Goal: Information Seeking & Learning: Get advice/opinions

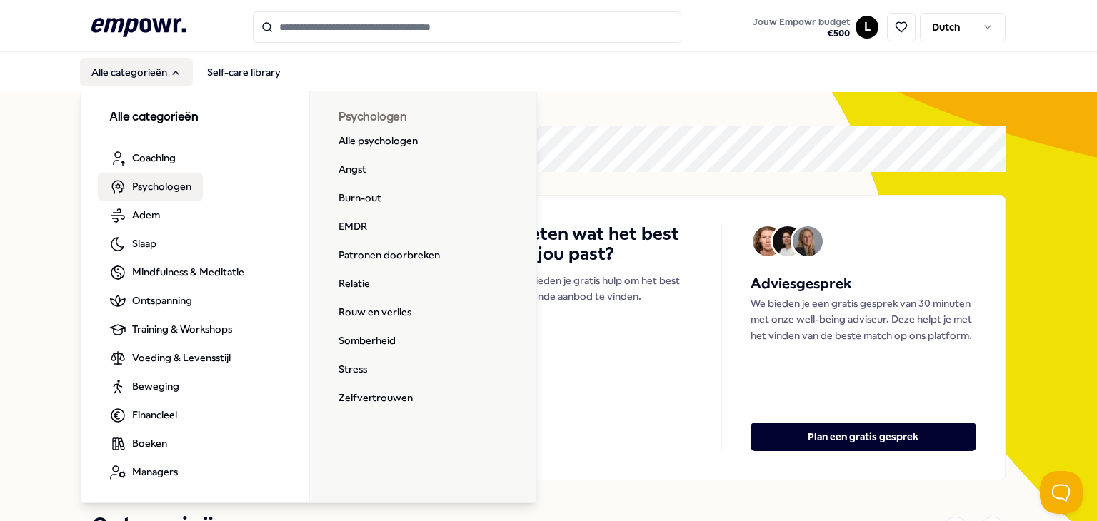
click at [146, 190] on span "Psychologen" at bounding box center [161, 187] width 59 height 16
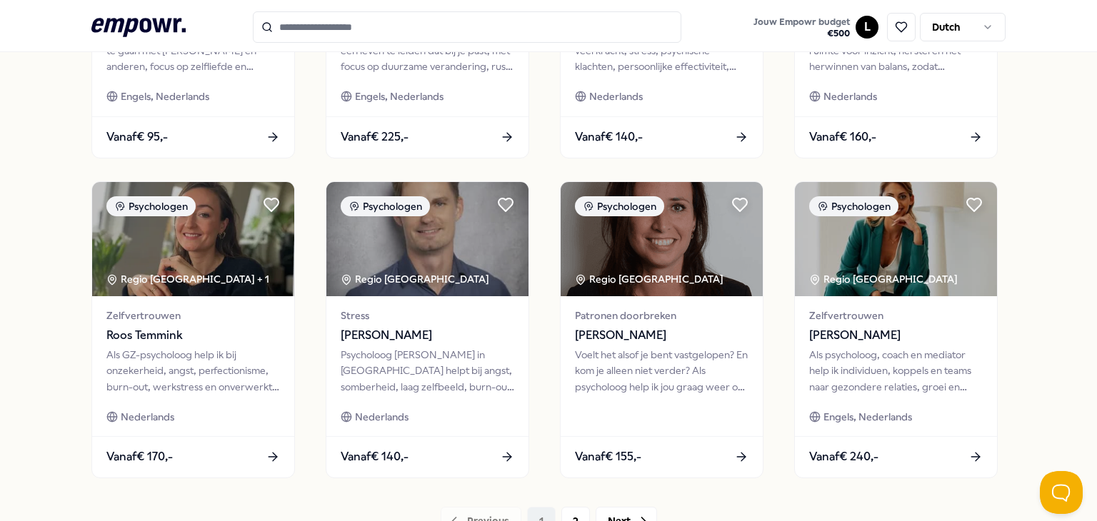
scroll to position [714, 0]
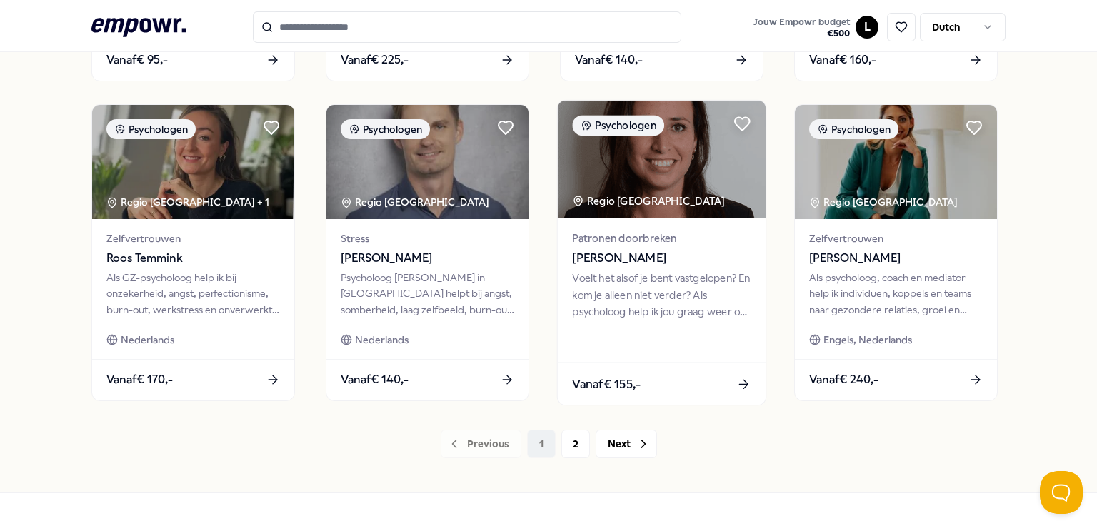
click at [652, 263] on span "[PERSON_NAME]" at bounding box center [661, 258] width 179 height 19
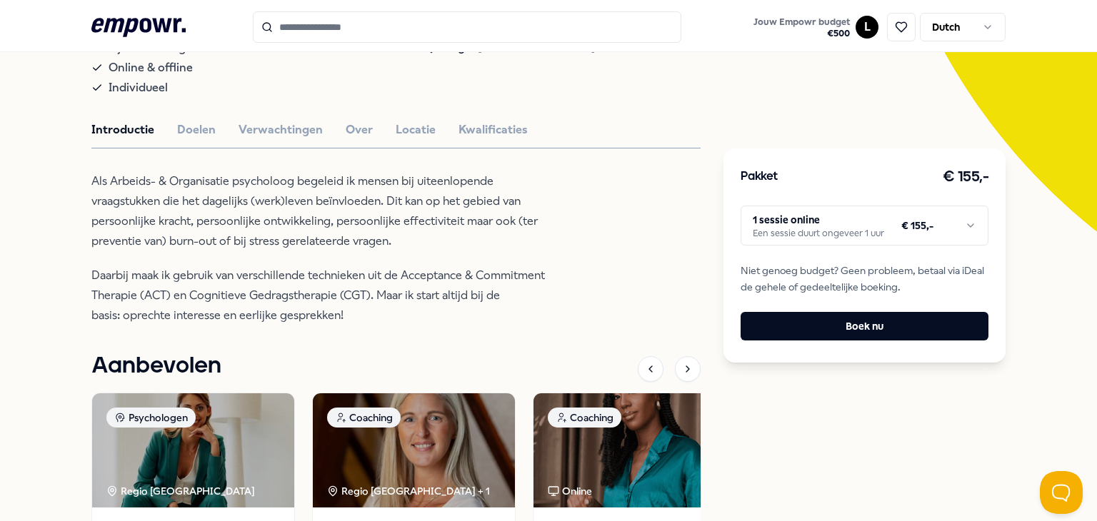
scroll to position [234, 0]
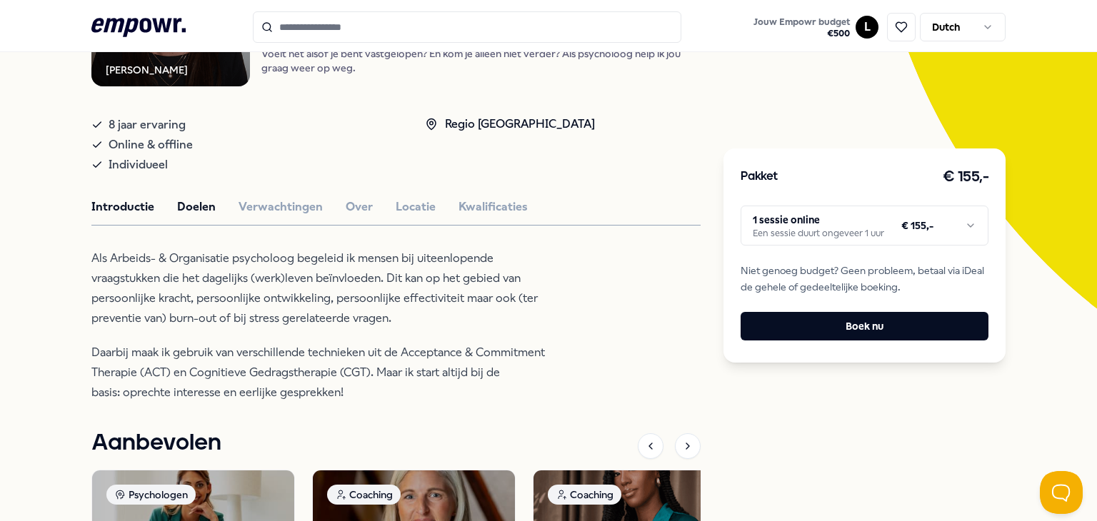
click at [189, 205] on button "Doelen" at bounding box center [196, 207] width 39 height 19
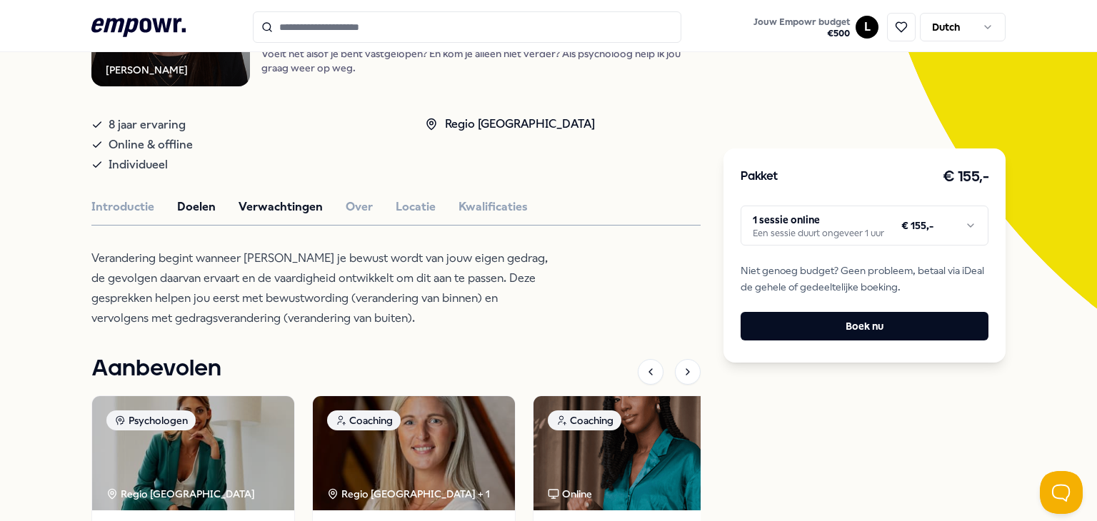
click at [281, 204] on button "Verwachtingen" at bounding box center [280, 207] width 84 height 19
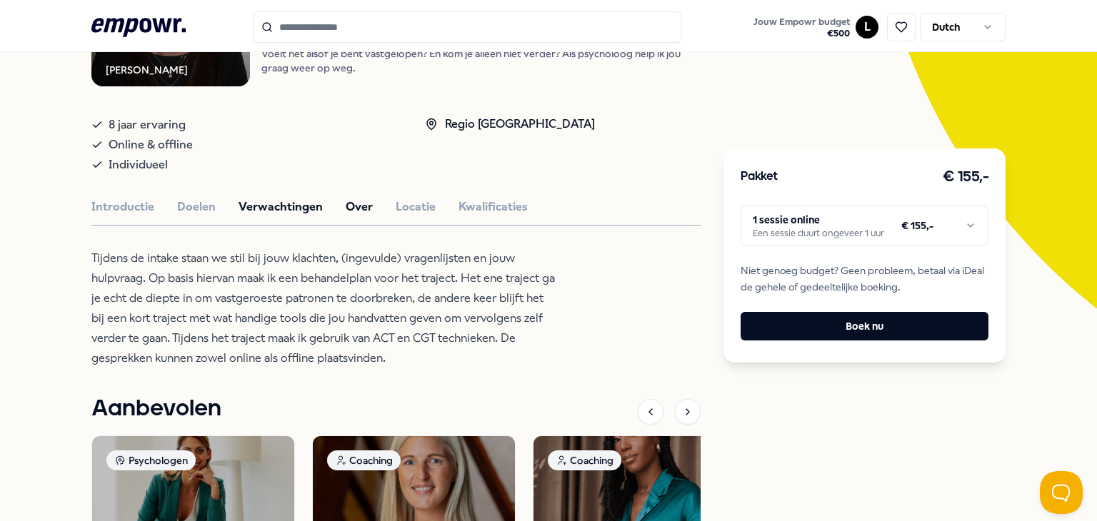
click at [346, 204] on button "Over" at bounding box center [359, 207] width 27 height 19
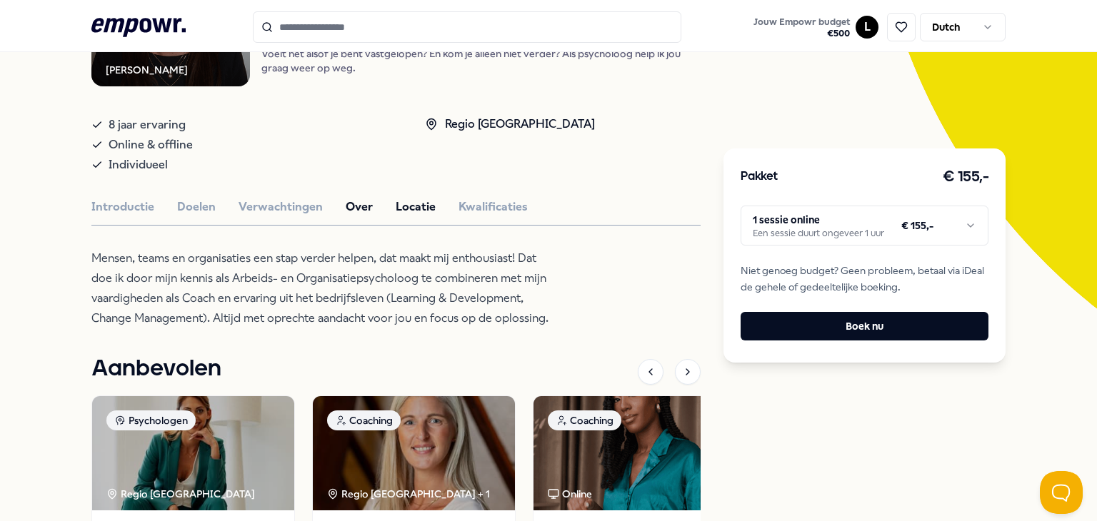
click at [420, 203] on button "Locatie" at bounding box center [416, 207] width 40 height 19
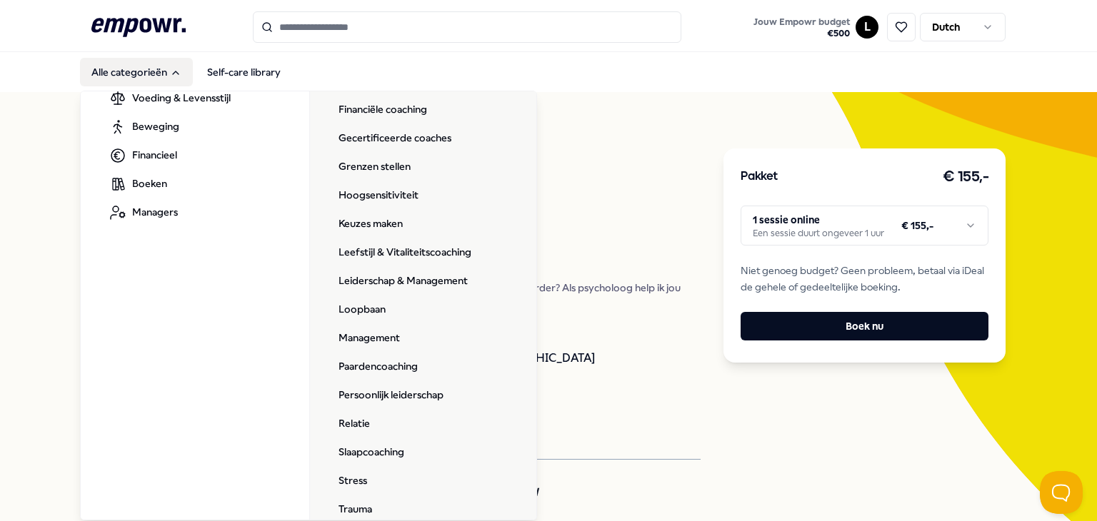
scroll to position [286, 0]
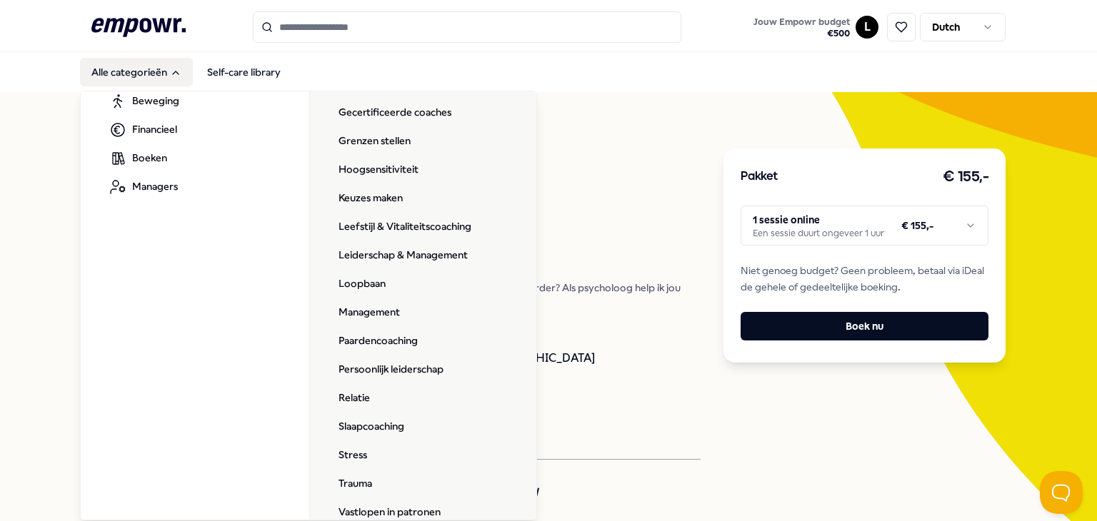
click at [378, 404] on li "Relatie" at bounding box center [418, 398] width 182 height 29
click at [346, 394] on link "Relatie" at bounding box center [354, 398] width 54 height 29
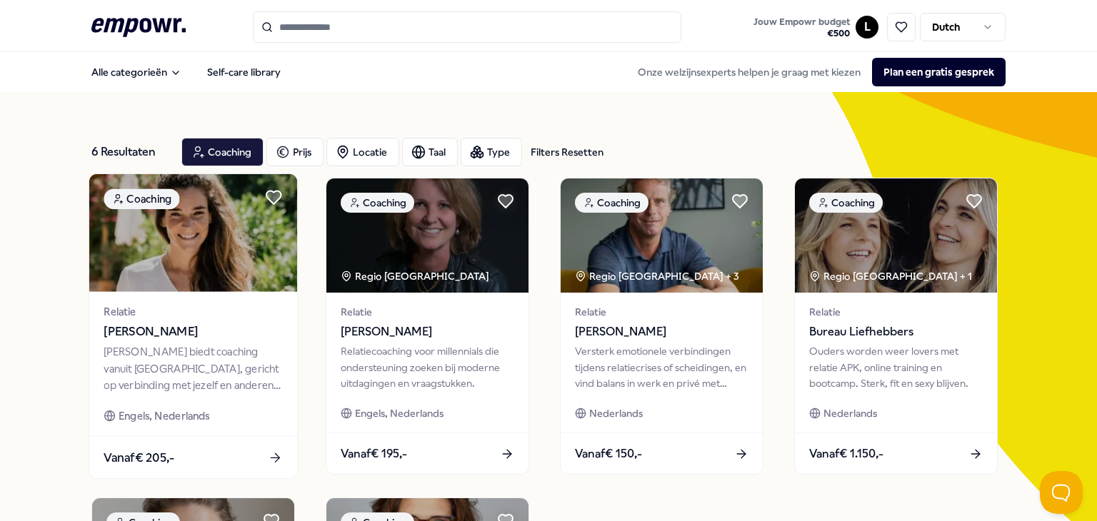
click at [264, 353] on div "[PERSON_NAME] biedt coaching vanuit [GEOGRAPHIC_DATA], gericht op verbinding me…" at bounding box center [193, 368] width 179 height 49
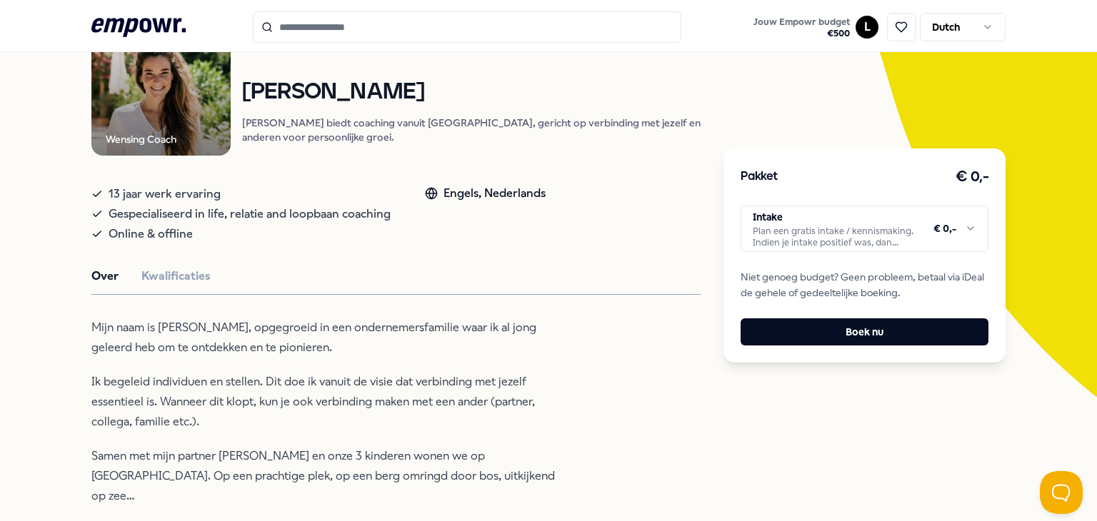
scroll to position [143, 0]
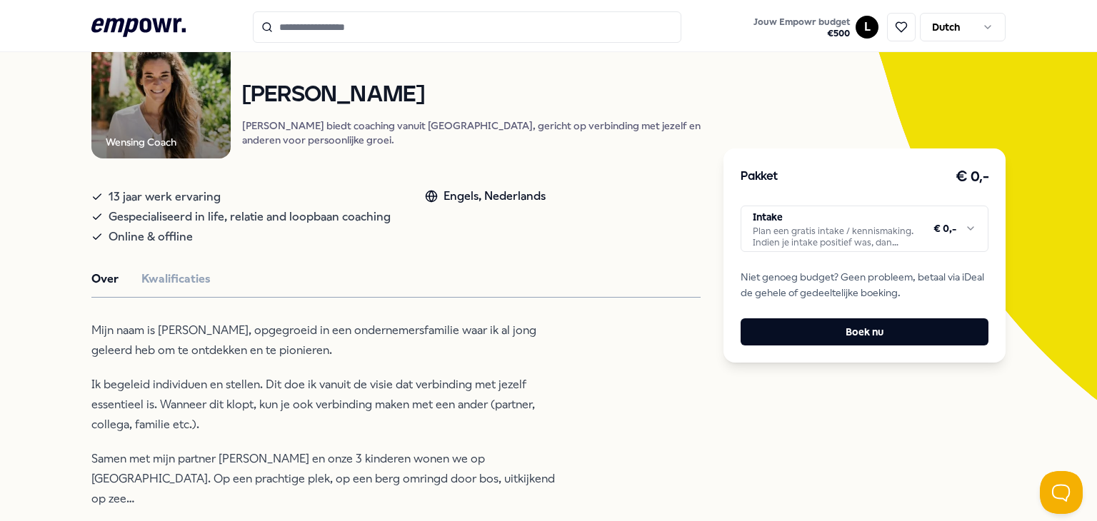
click at [189, 288] on button "Kwalificaties" at bounding box center [175, 279] width 69 height 19
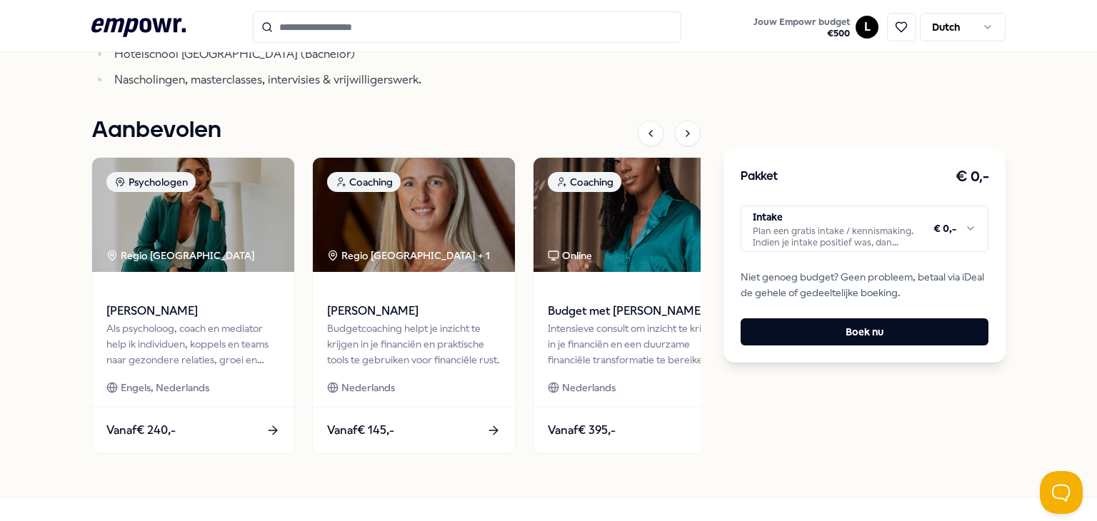
scroll to position [571, 0]
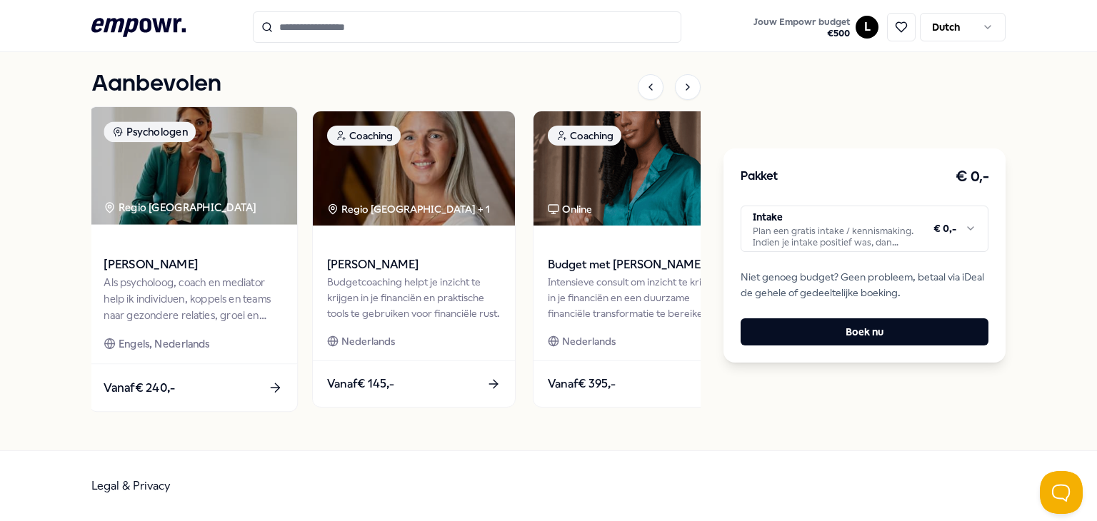
click at [138, 206] on img at bounding box center [193, 166] width 208 height 118
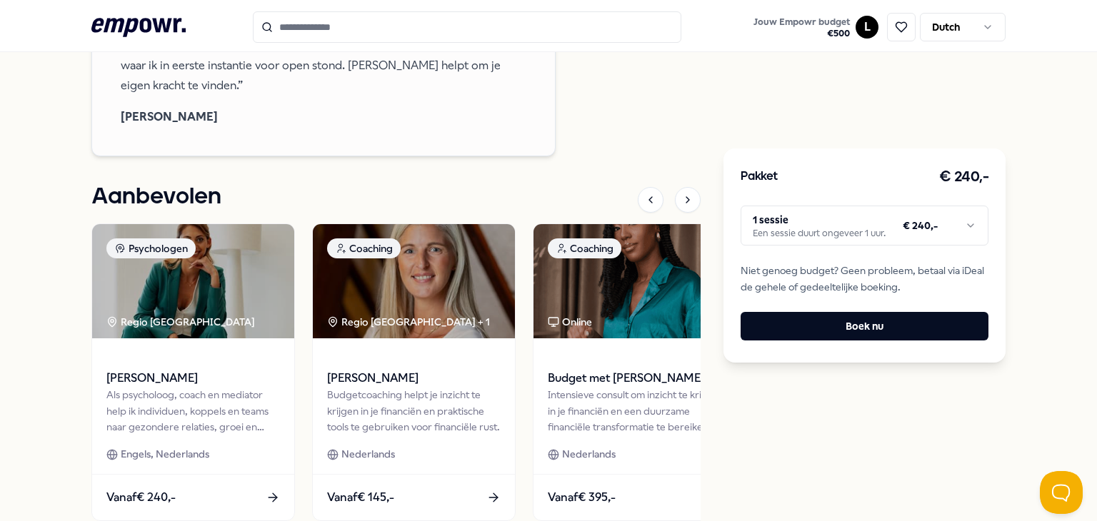
scroll to position [306, 0]
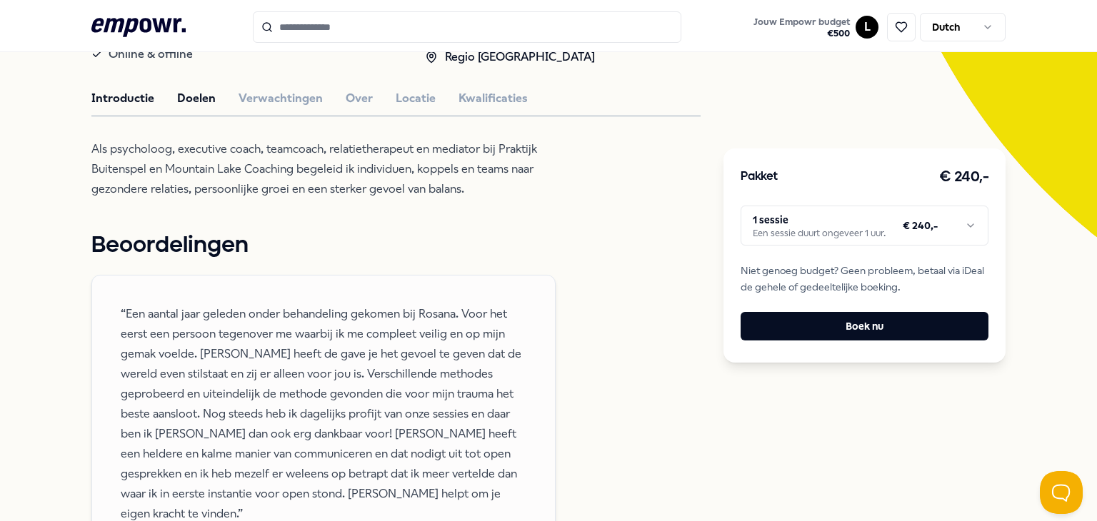
click at [205, 95] on button "Doelen" at bounding box center [196, 98] width 39 height 19
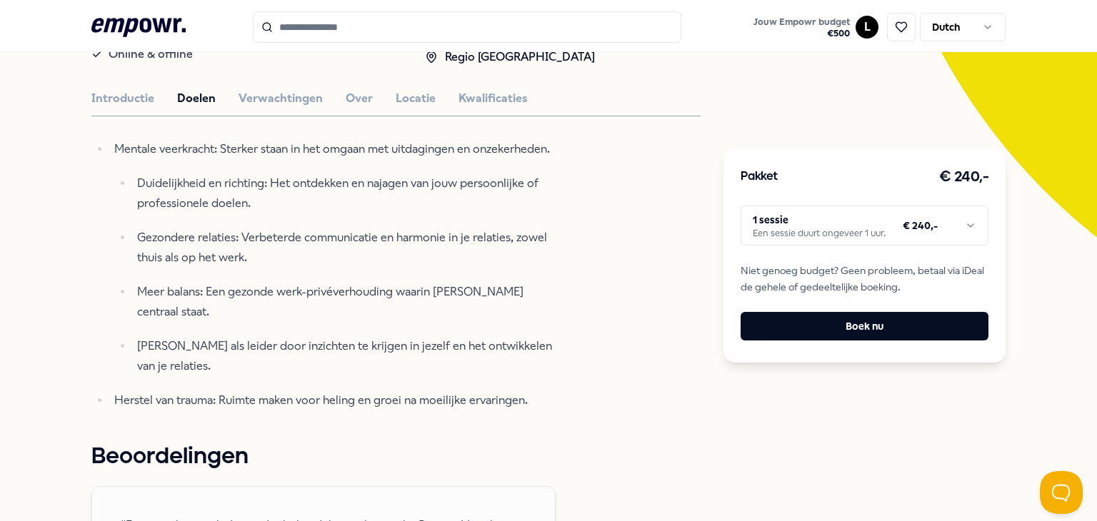
click at [136, 25] on icon at bounding box center [138, 27] width 94 height 19
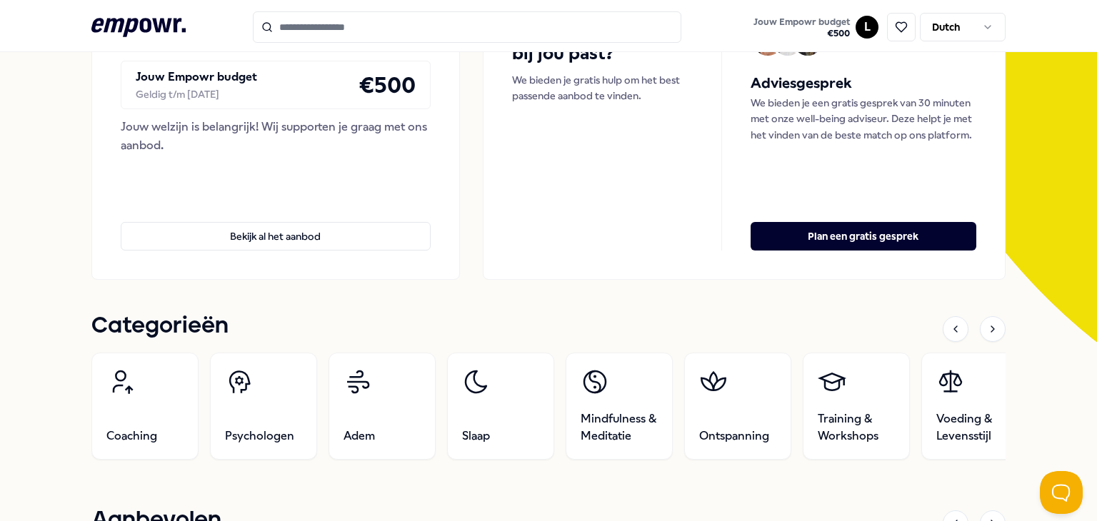
scroll to position [448, 0]
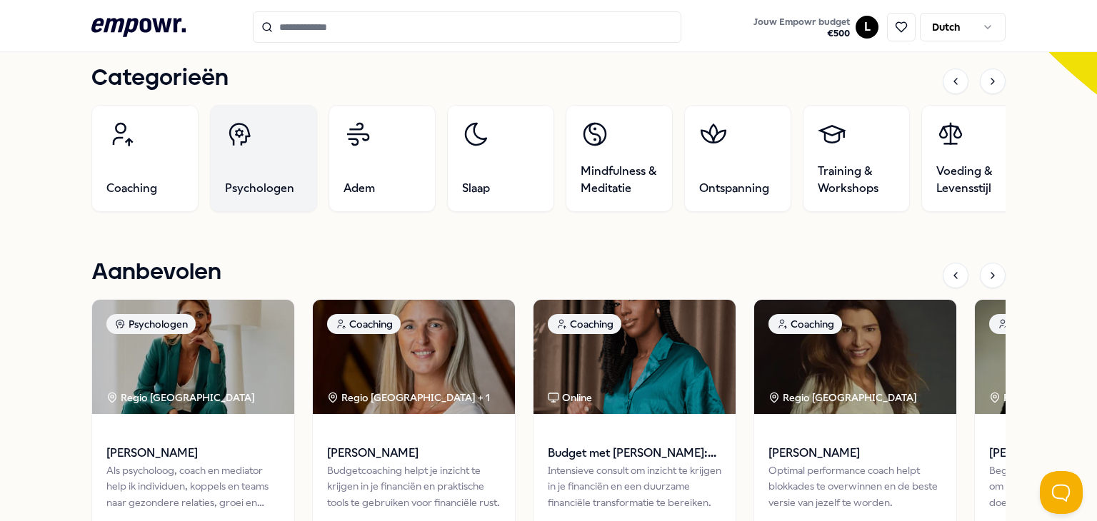
click at [223, 152] on link "Psychologen" at bounding box center [263, 158] width 107 height 107
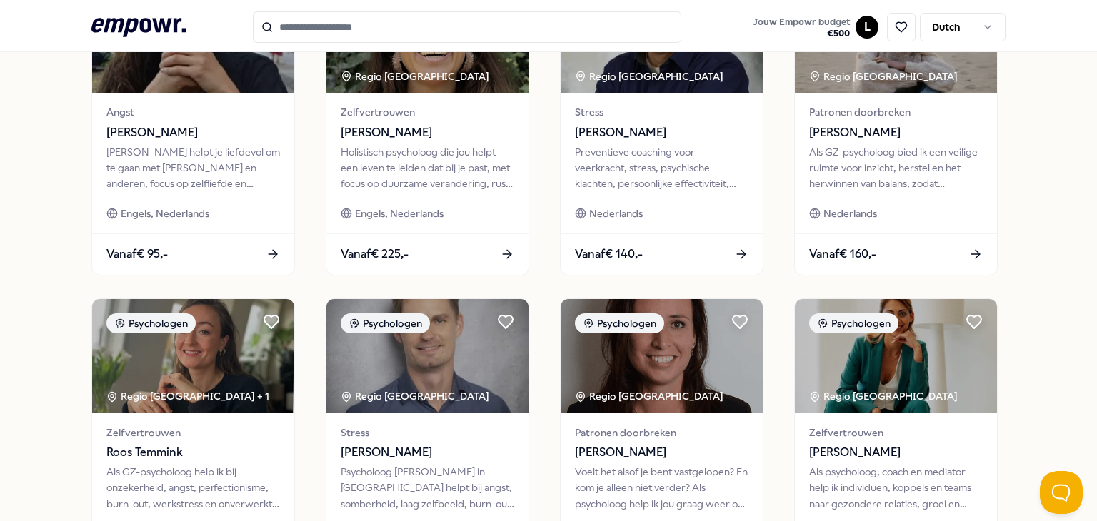
scroll to position [91, 0]
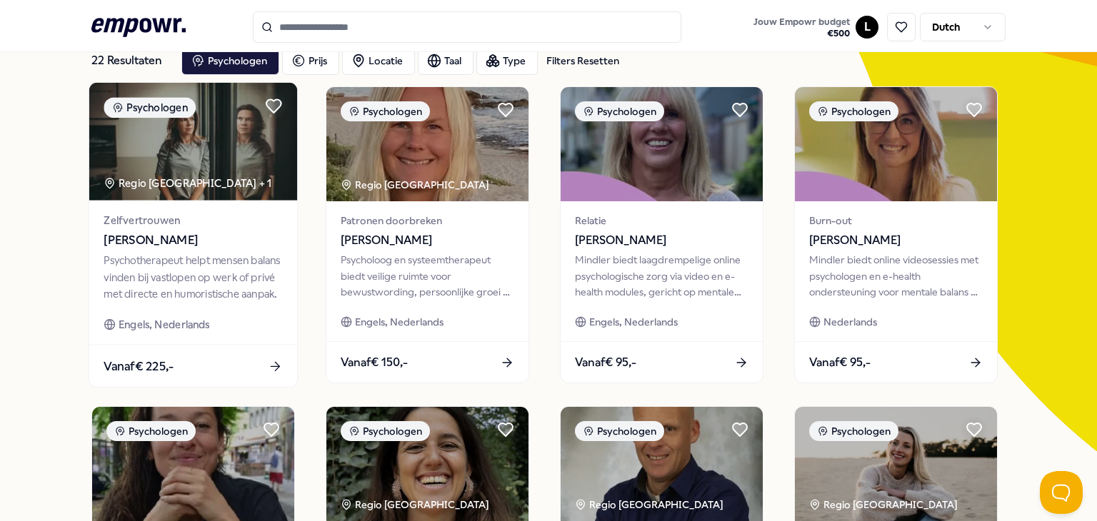
click at [154, 226] on span "Zelfvertrouwen" at bounding box center [193, 220] width 179 height 16
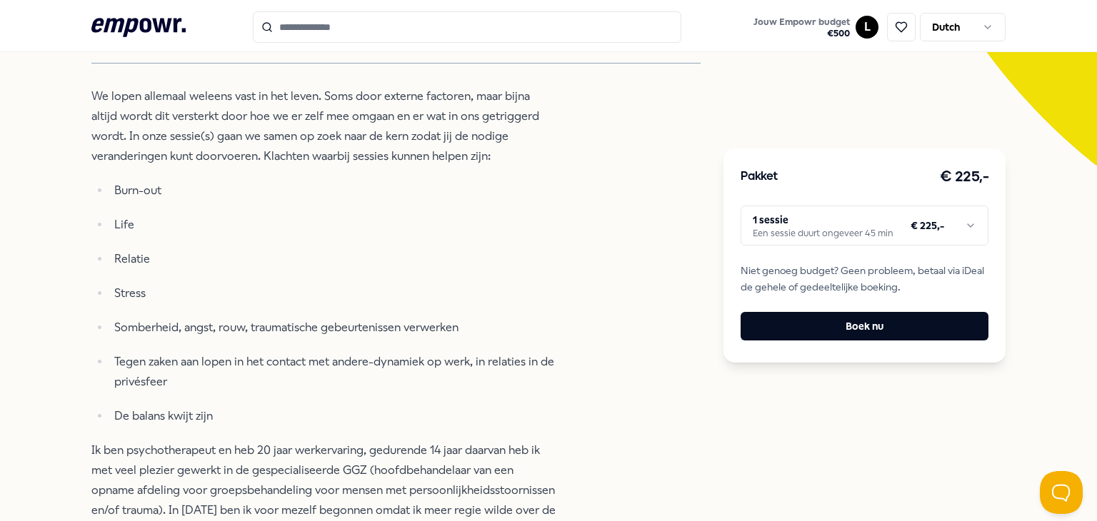
scroll to position [163, 0]
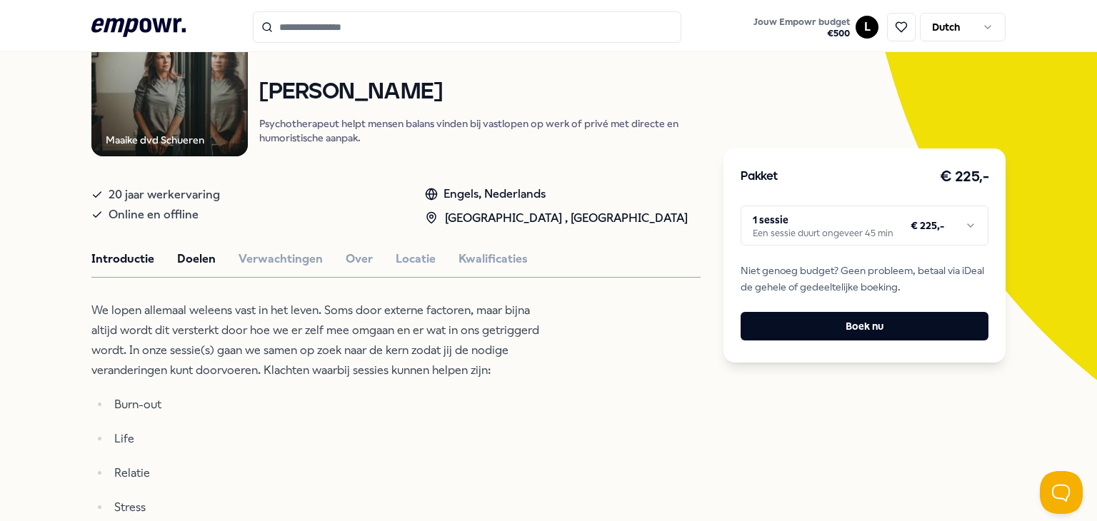
click at [191, 261] on button "Doelen" at bounding box center [196, 259] width 39 height 19
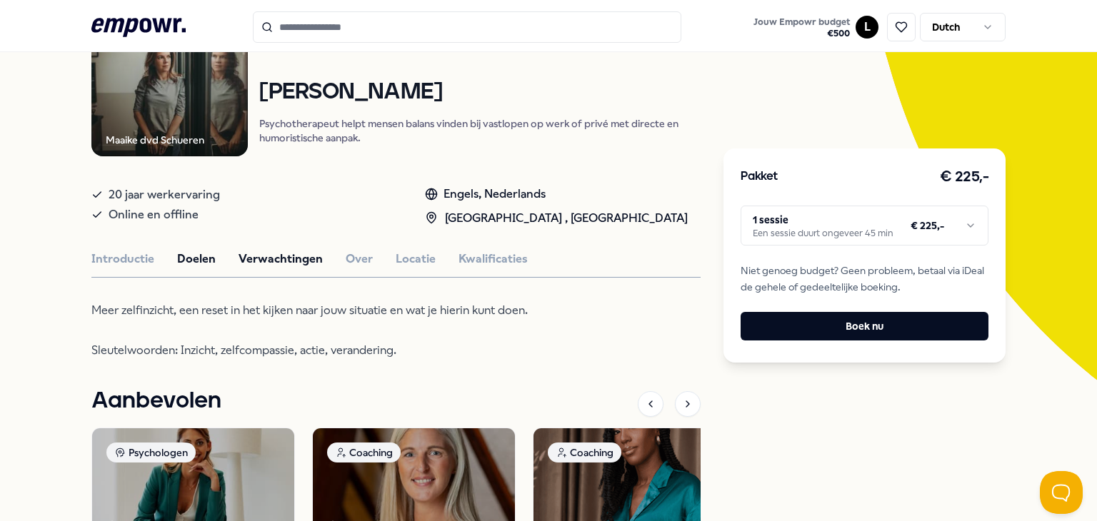
click at [254, 250] on button "Verwachtingen" at bounding box center [280, 259] width 84 height 19
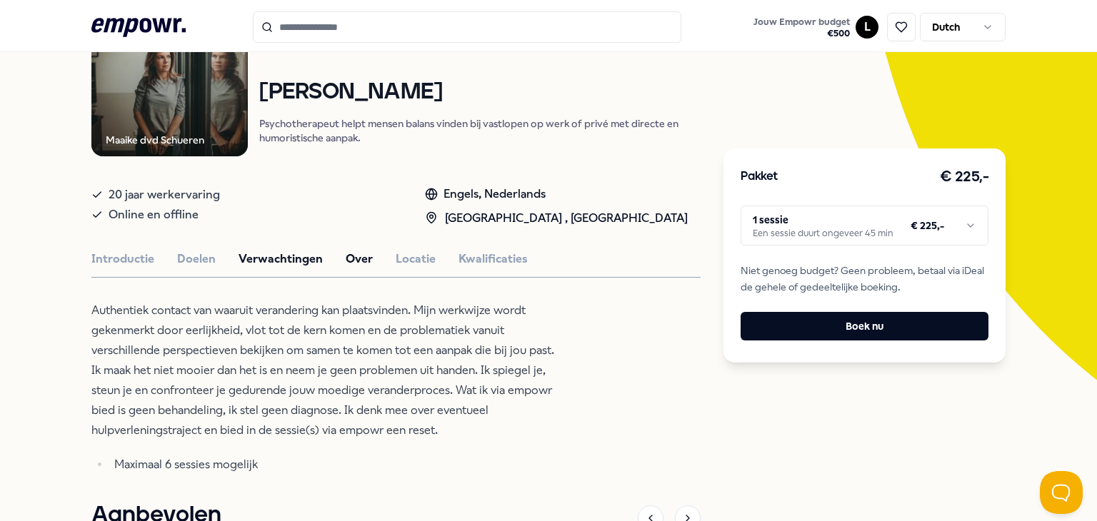
click at [346, 263] on button "Over" at bounding box center [359, 259] width 27 height 19
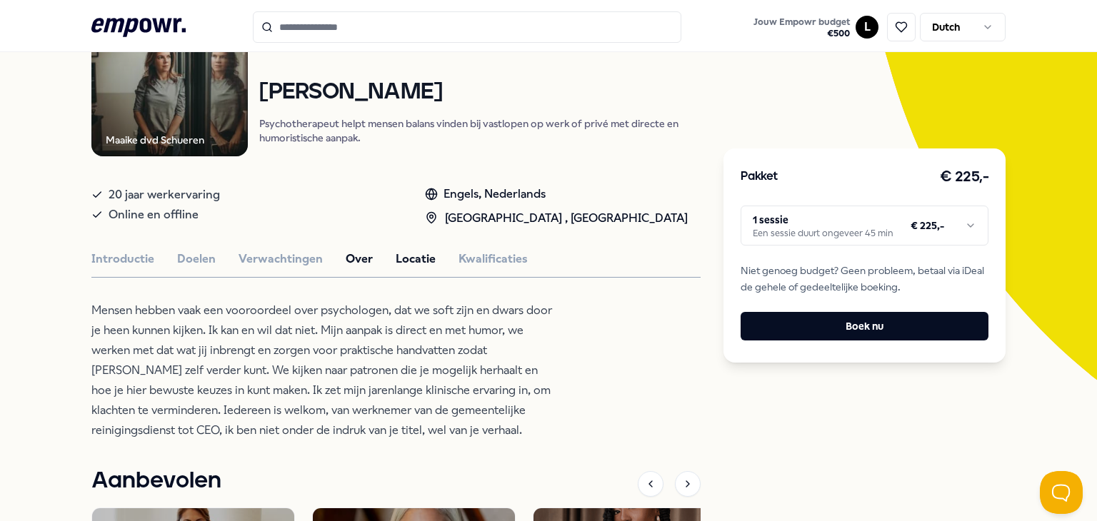
click at [396, 263] on button "Locatie" at bounding box center [416, 259] width 40 height 19
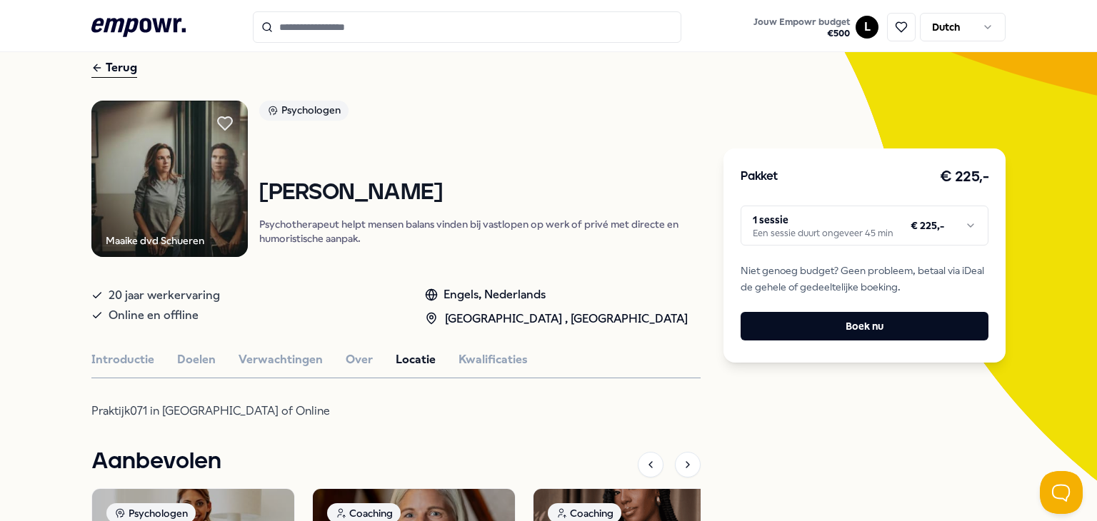
scroll to position [0, 0]
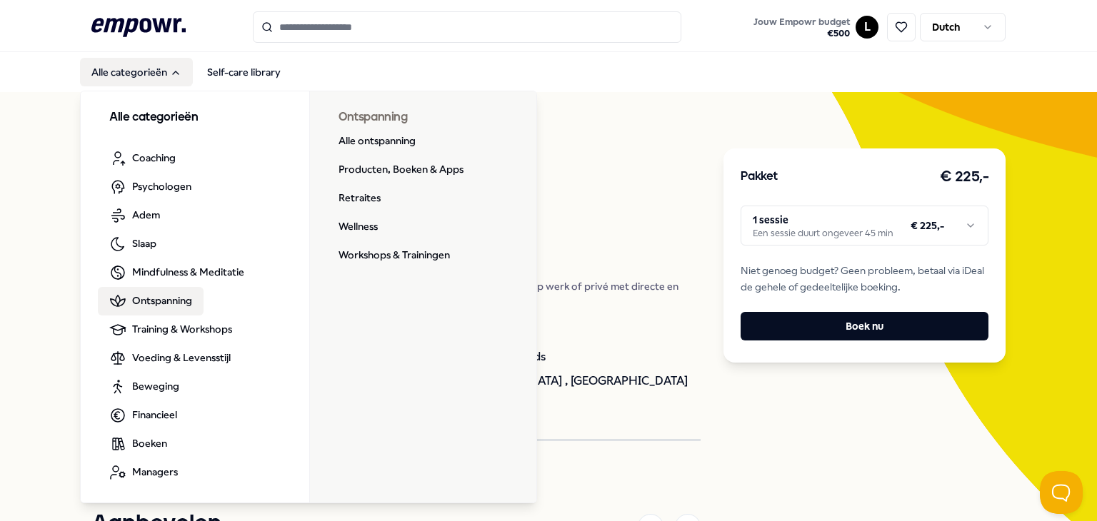
click at [169, 293] on span "Ontspanning" at bounding box center [162, 301] width 60 height 16
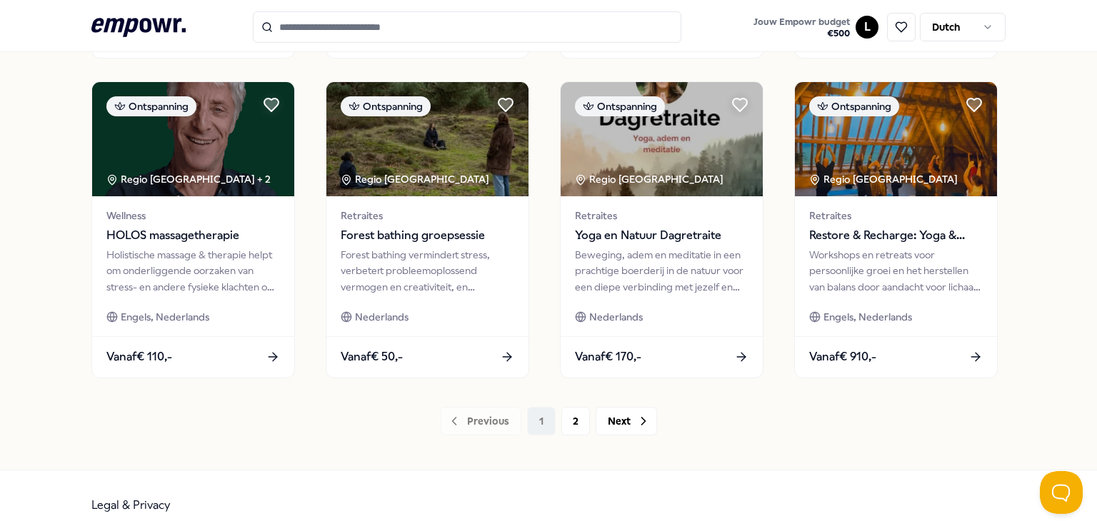
scroll to position [755, 0]
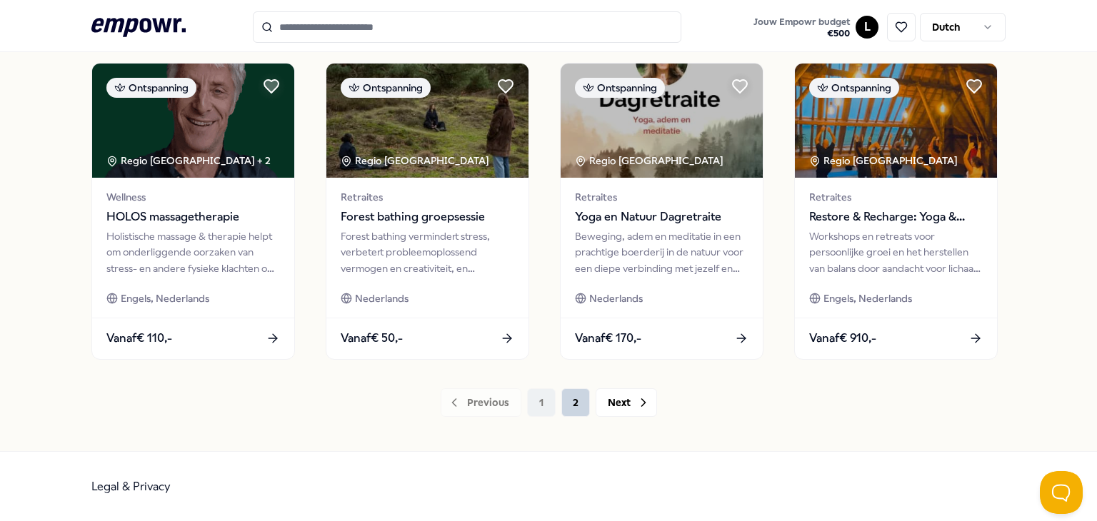
click at [561, 393] on button "2" at bounding box center [575, 402] width 29 height 29
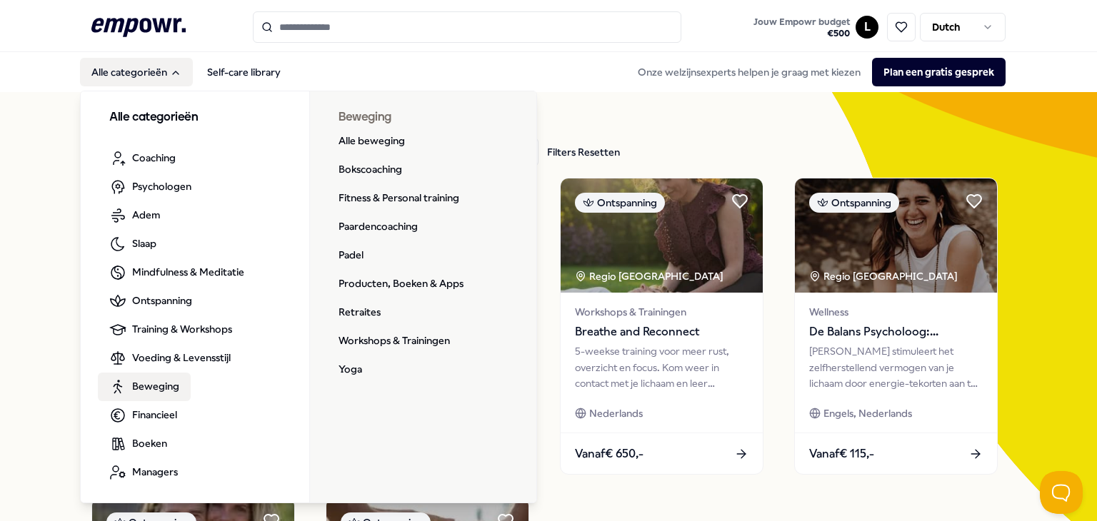
click at [156, 385] on span "Beweging" at bounding box center [155, 386] width 47 height 16
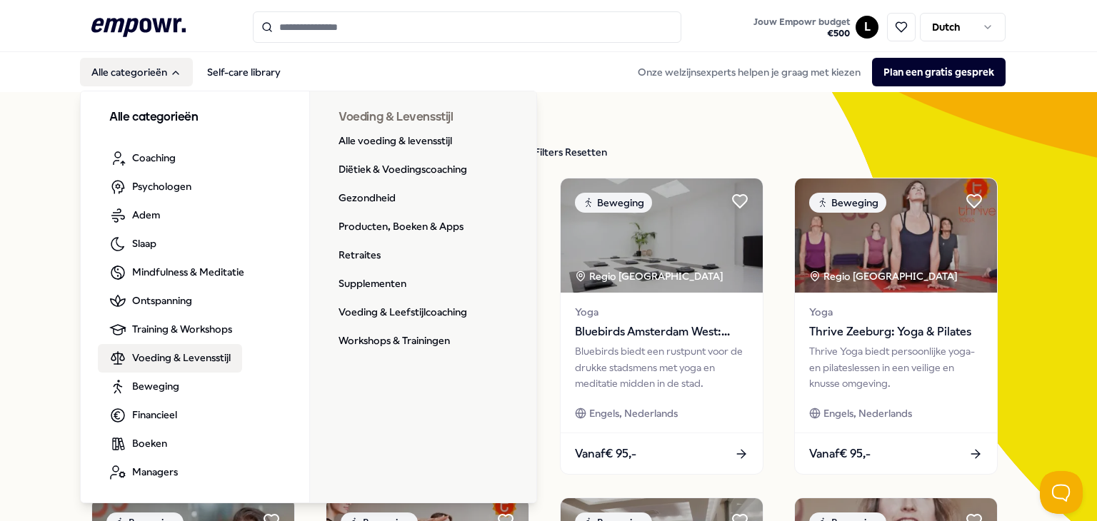
click at [149, 361] on span "Voeding & Levensstijl" at bounding box center [181, 358] width 99 height 16
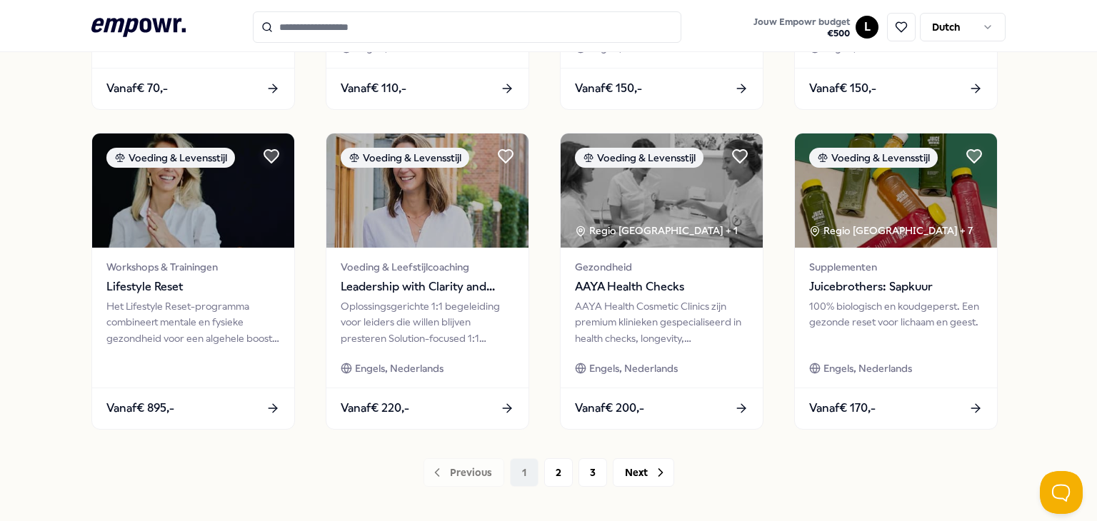
scroll to position [714, 0]
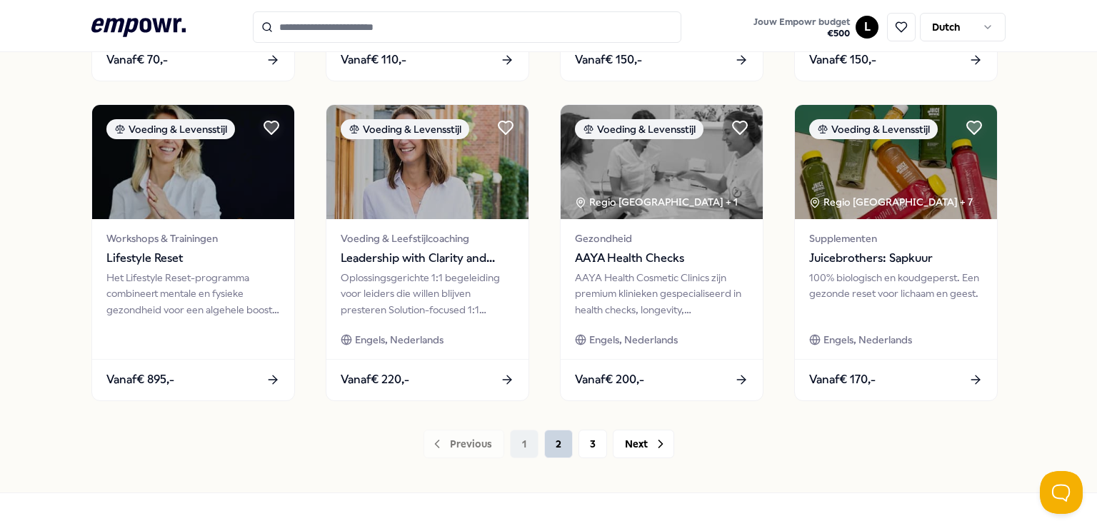
click at [550, 448] on button "2" at bounding box center [558, 444] width 29 height 29
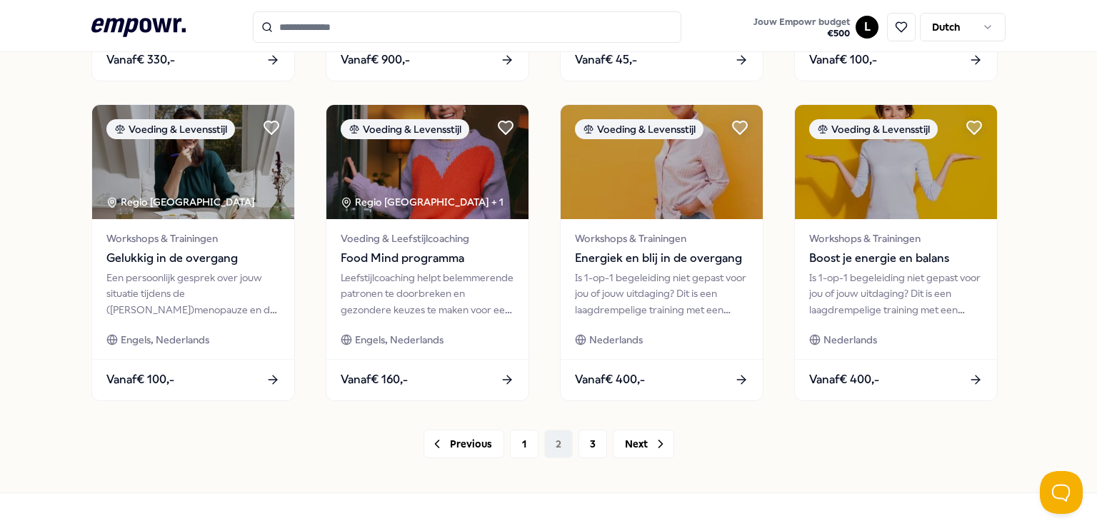
click at [127, 18] on icon at bounding box center [138, 27] width 94 height 19
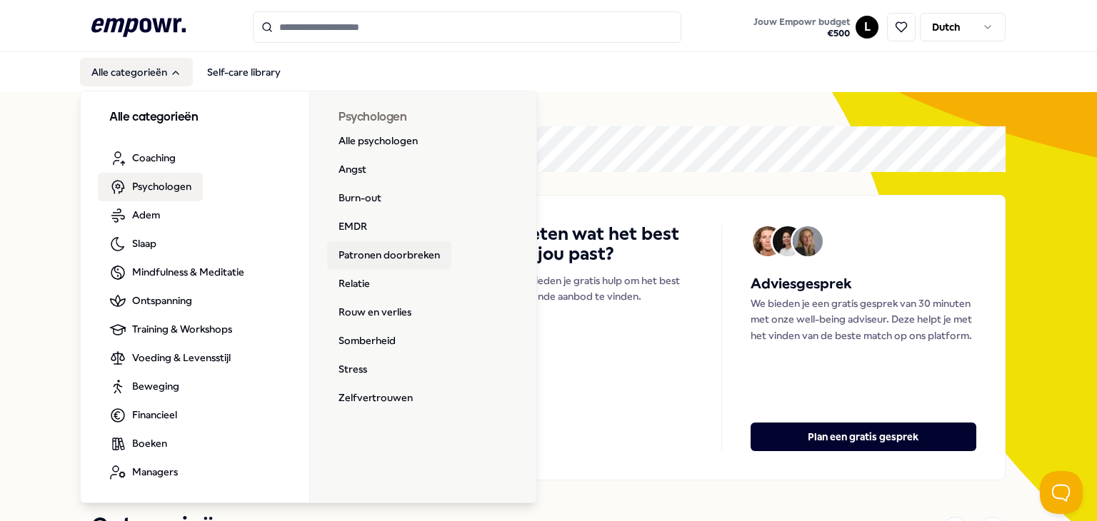
click at [389, 249] on link "Patronen doorbreken" at bounding box center [389, 255] width 124 height 29
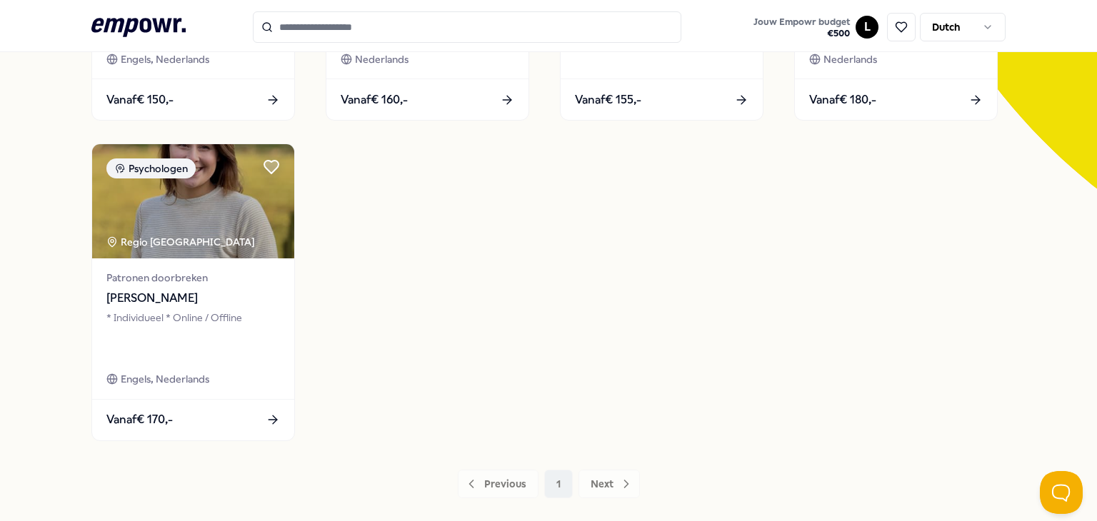
scroll to position [357, 0]
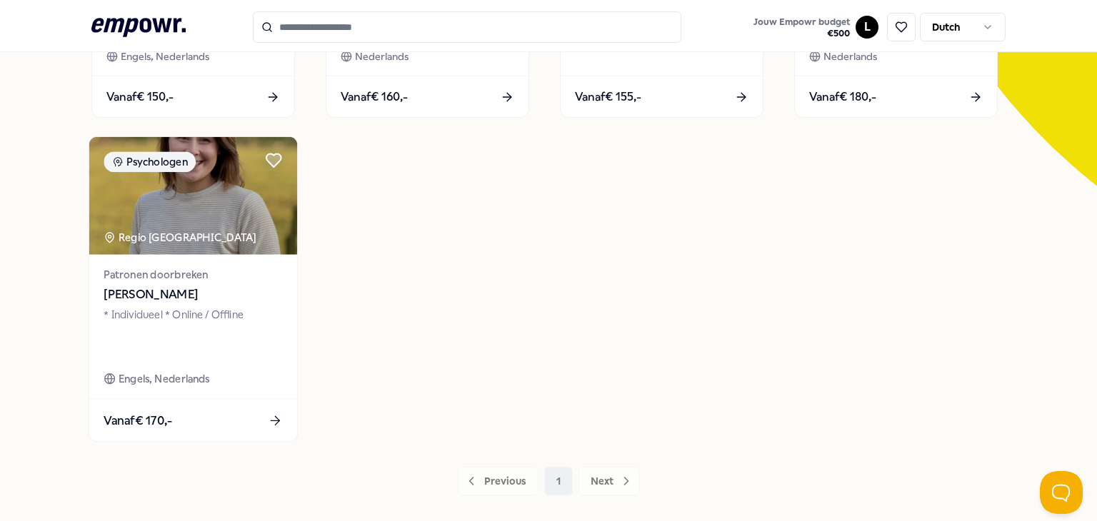
click at [241, 224] on img at bounding box center [193, 196] width 208 height 118
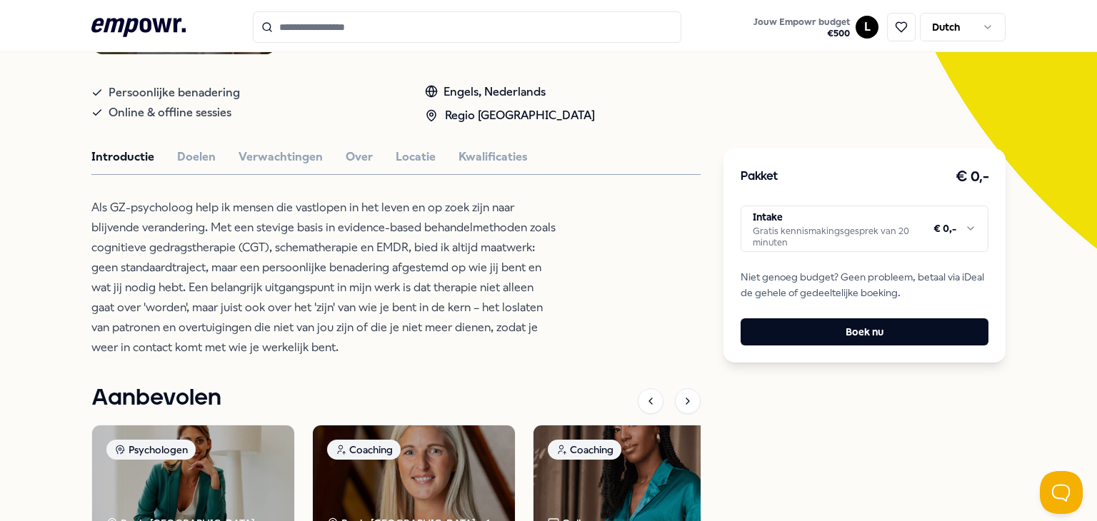
scroll to position [306, 0]
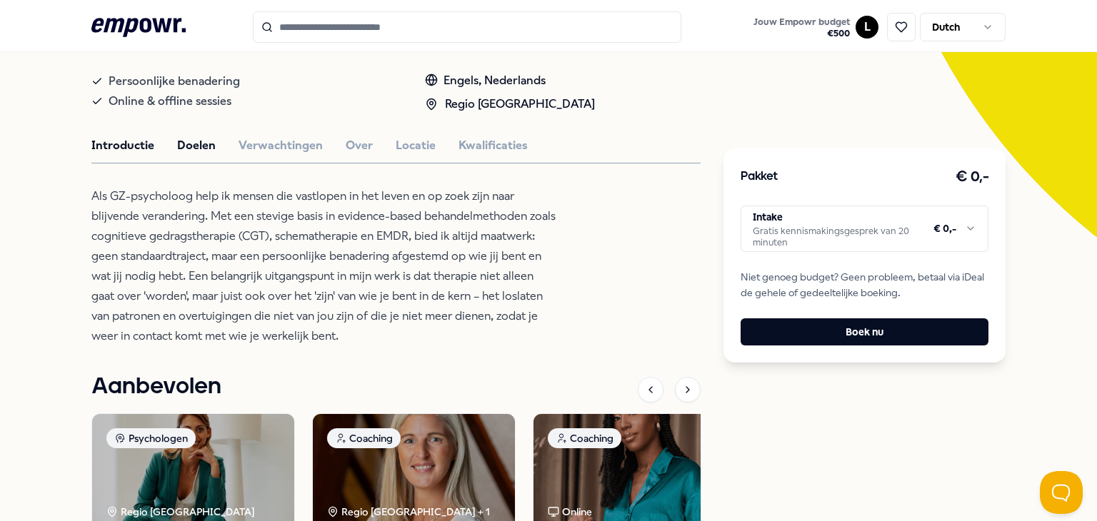
click at [192, 144] on button "Doelen" at bounding box center [196, 145] width 39 height 19
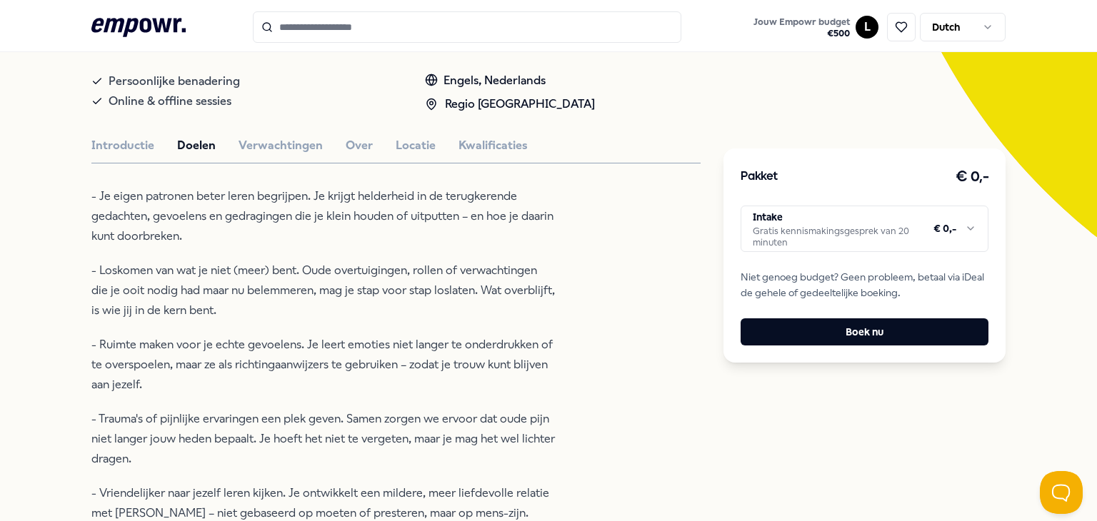
click at [227, 141] on div "Introductie Doelen Verwachtingen Over Locatie Kwalificaties" at bounding box center [395, 145] width 609 height 19
click at [252, 141] on button "Verwachtingen" at bounding box center [280, 145] width 84 height 19
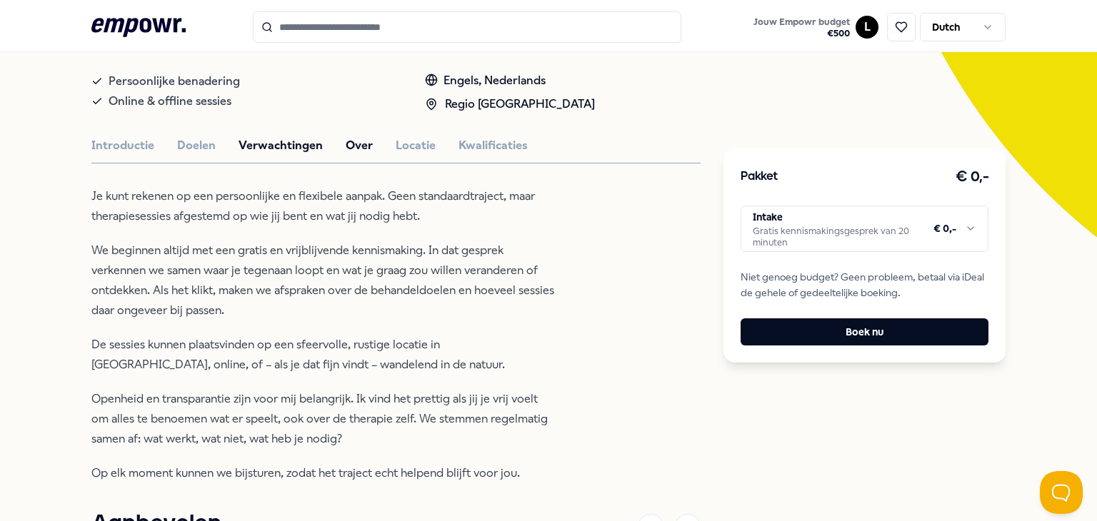
click at [352, 142] on button "Over" at bounding box center [359, 145] width 27 height 19
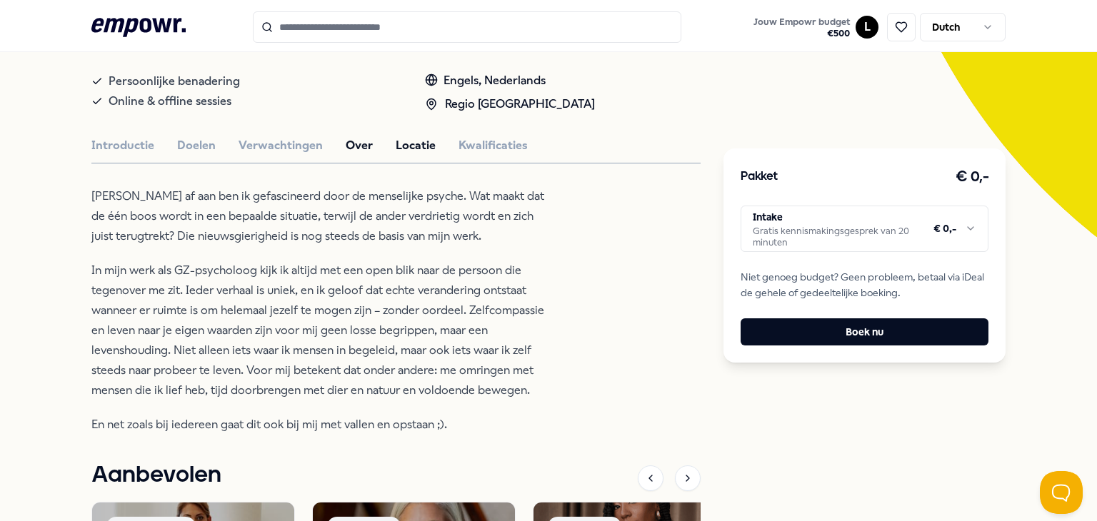
click at [408, 144] on button "Locatie" at bounding box center [416, 145] width 40 height 19
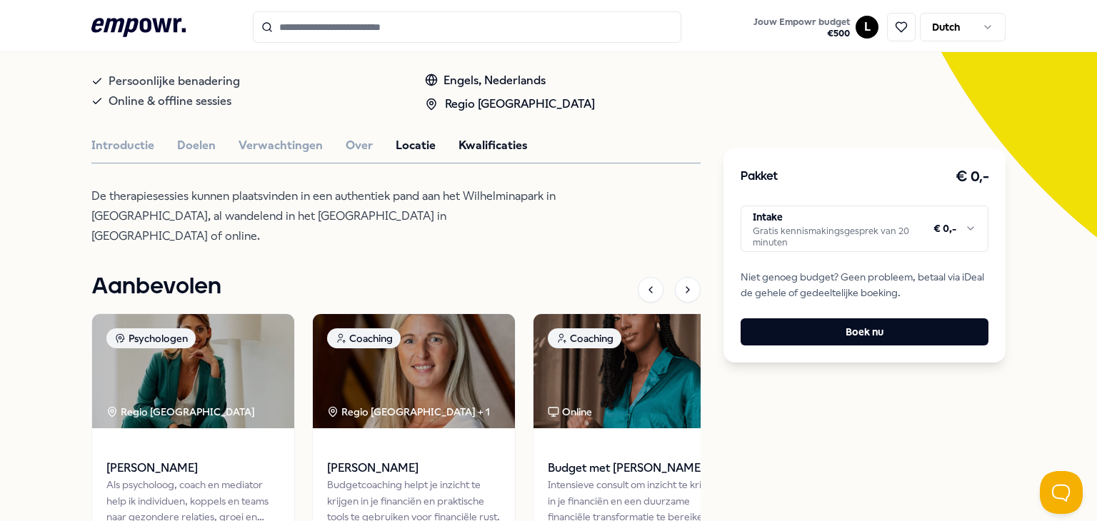
click at [481, 144] on button "Kwalificaties" at bounding box center [492, 145] width 69 height 19
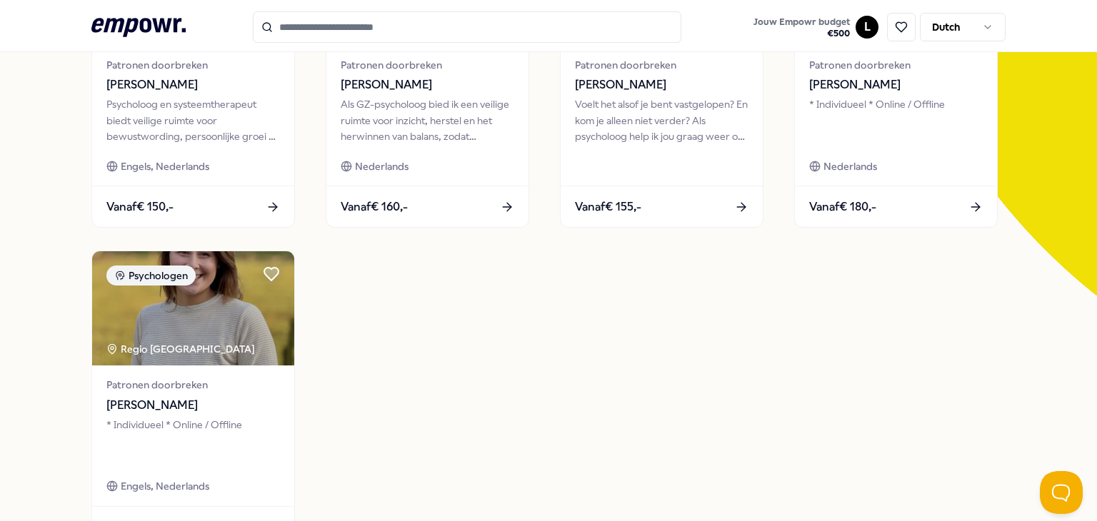
scroll to position [20, 0]
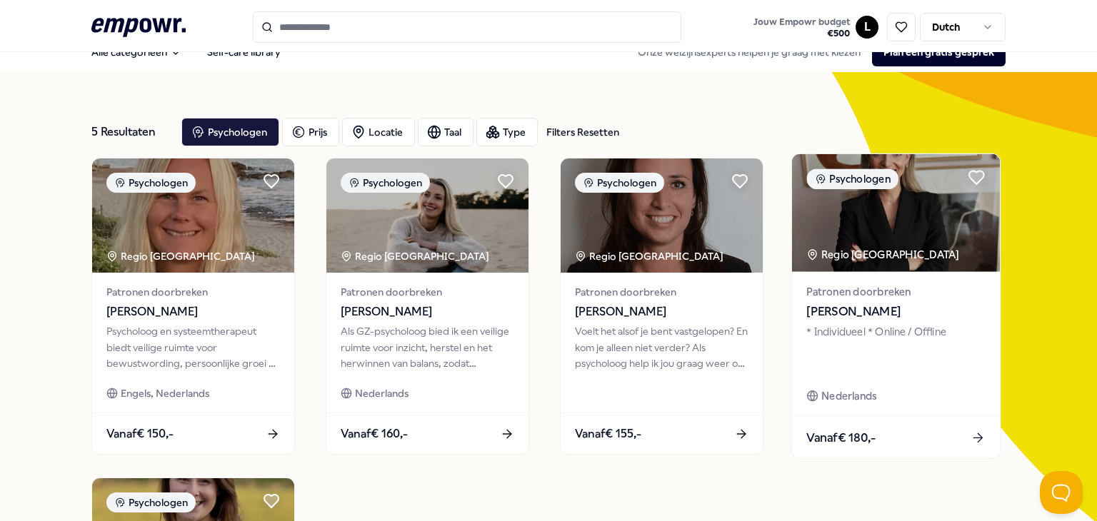
click at [838, 261] on div "Regio [GEOGRAPHIC_DATA]" at bounding box center [883, 254] width 155 height 16
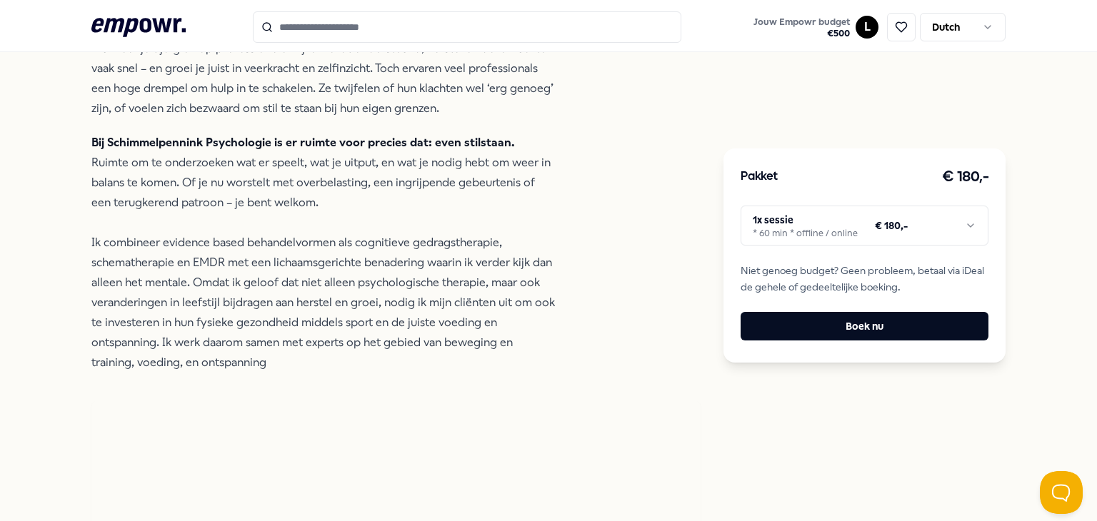
scroll to position [591, 0]
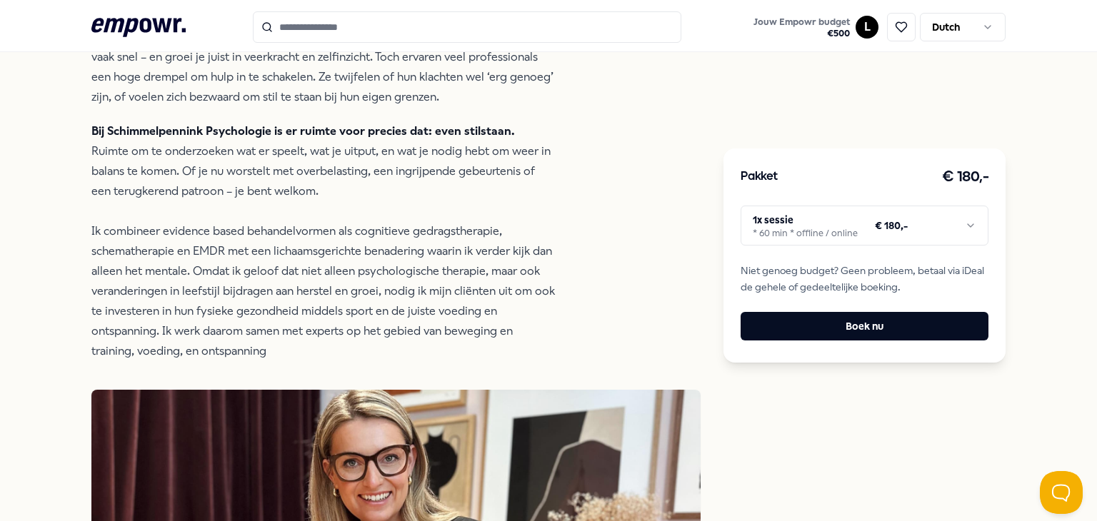
scroll to position [436, 0]
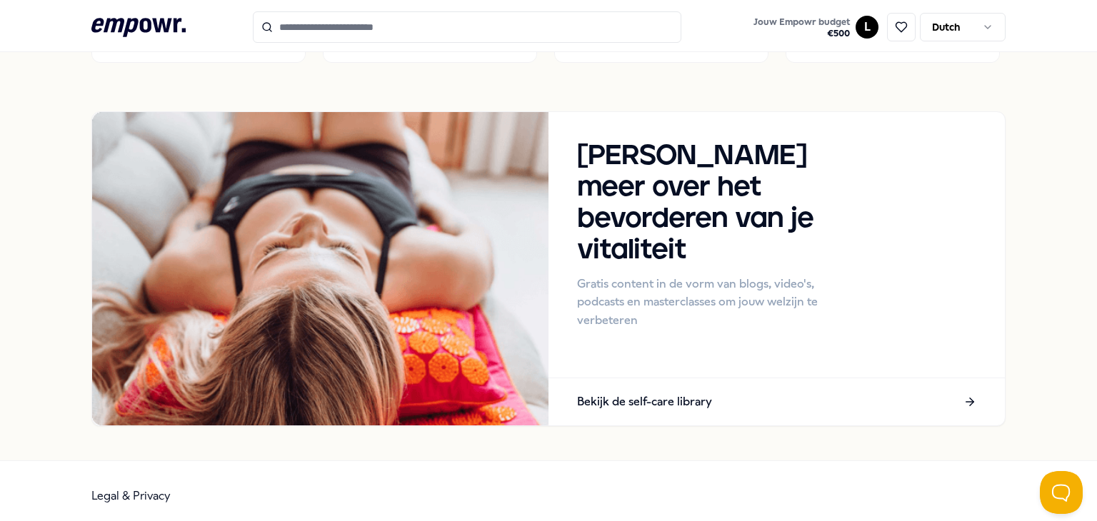
scroll to position [1356, 0]
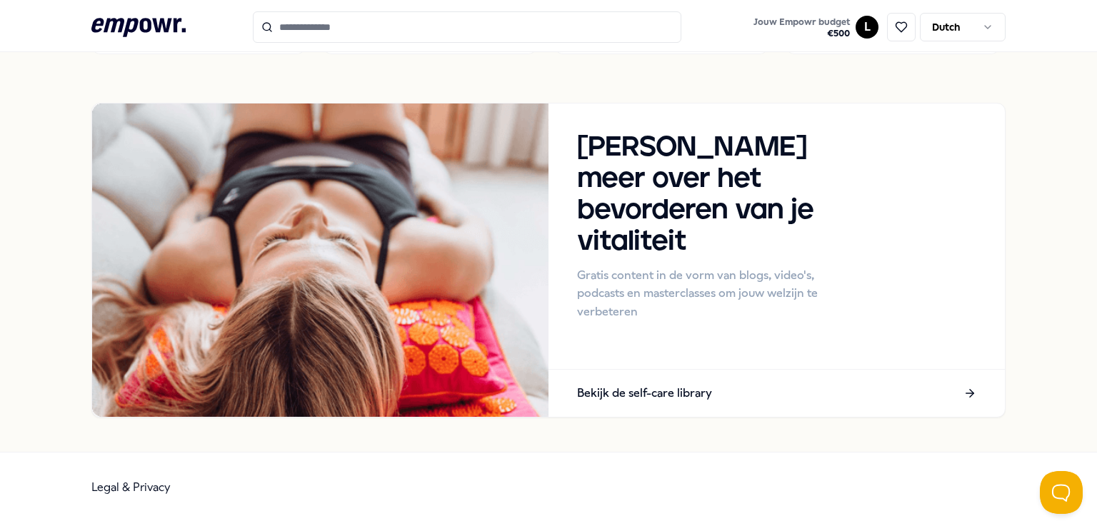
click at [111, 29] on icon ".empowr-logo_svg__cls-1{fill:#03032f}" at bounding box center [138, 27] width 94 height 26
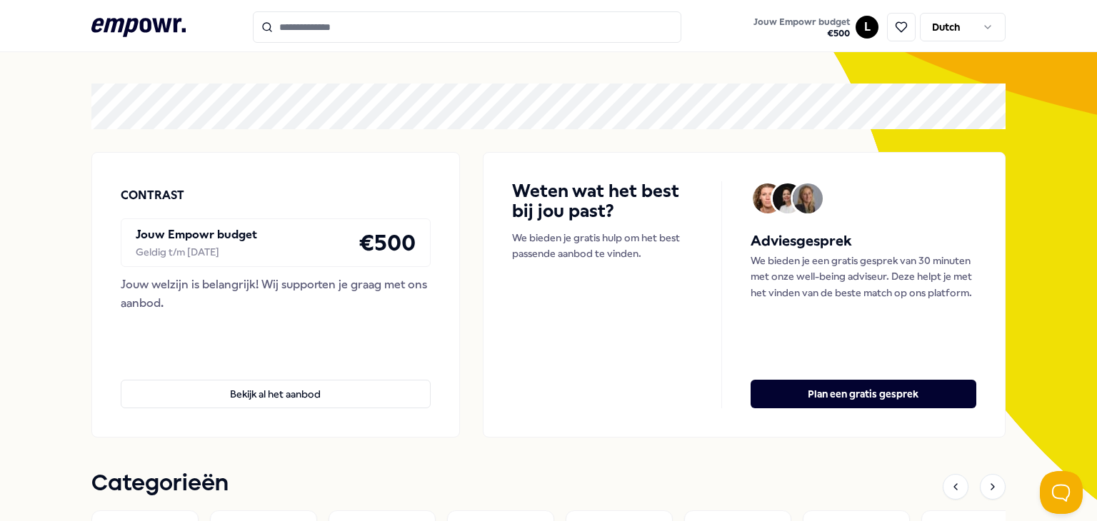
scroll to position [0, 0]
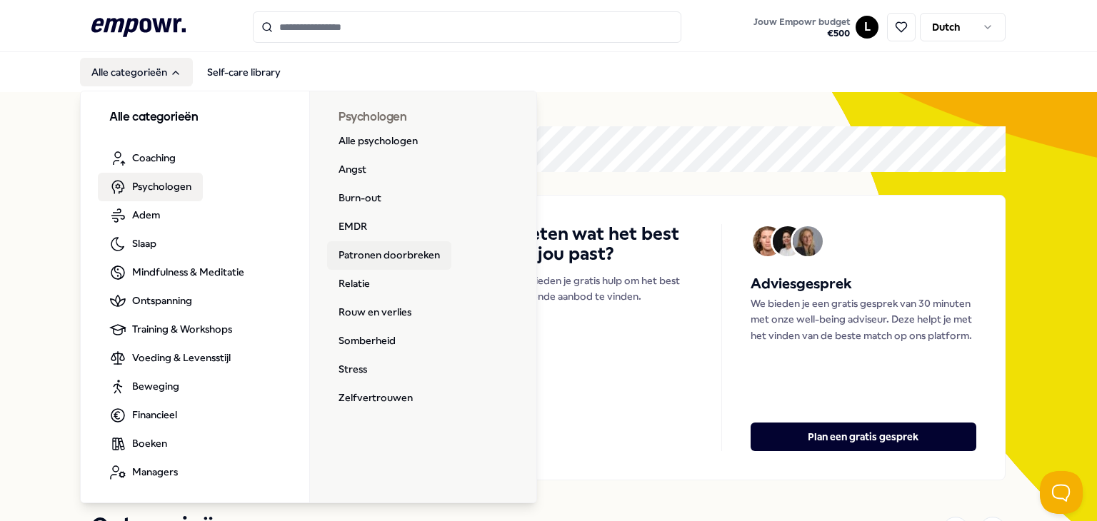
click at [414, 253] on link "Patronen doorbreken" at bounding box center [389, 255] width 124 height 29
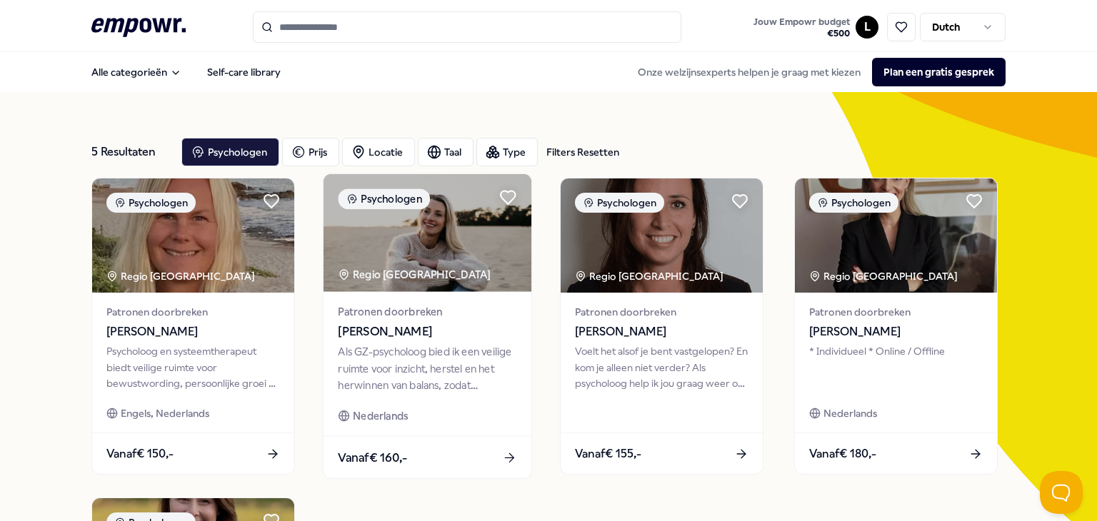
click at [366, 253] on img at bounding box center [427, 233] width 208 height 118
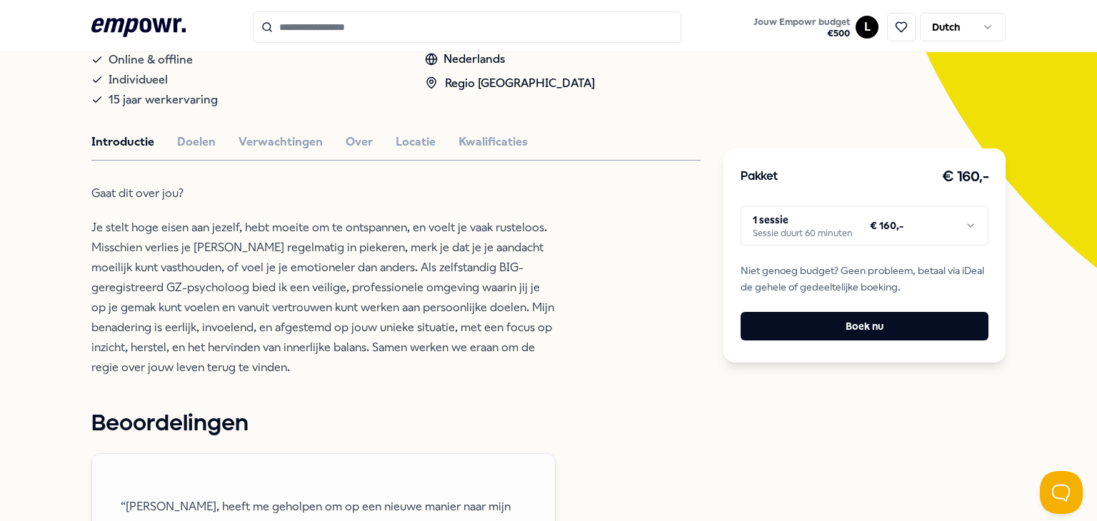
scroll to position [286, 0]
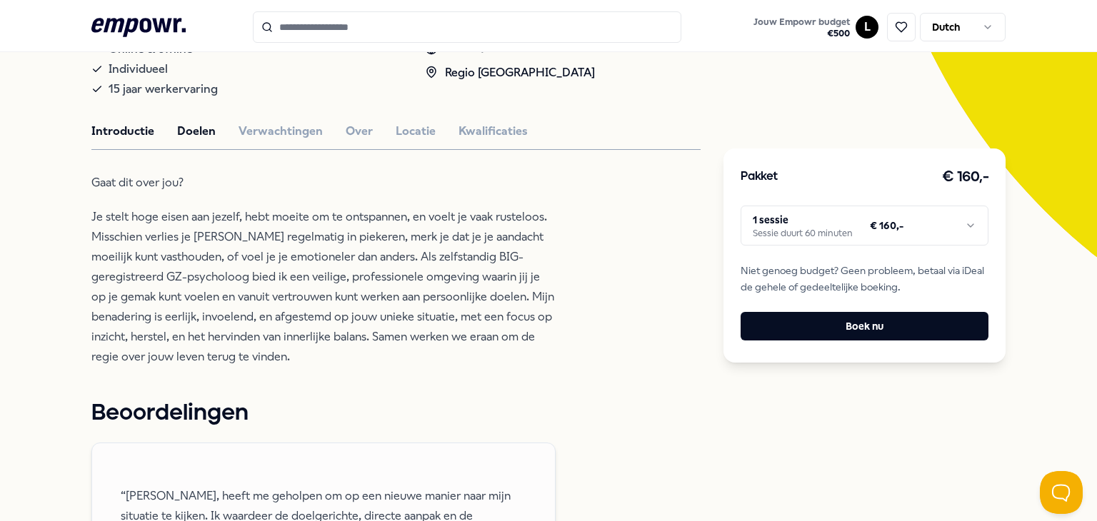
click at [186, 137] on button "Doelen" at bounding box center [196, 131] width 39 height 19
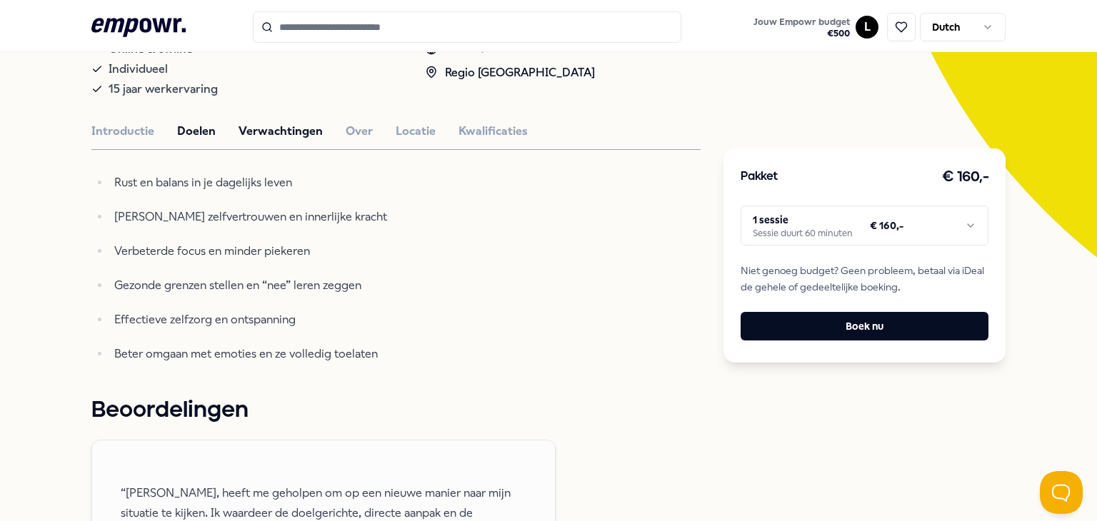
click at [281, 138] on button "Verwachtingen" at bounding box center [280, 131] width 84 height 19
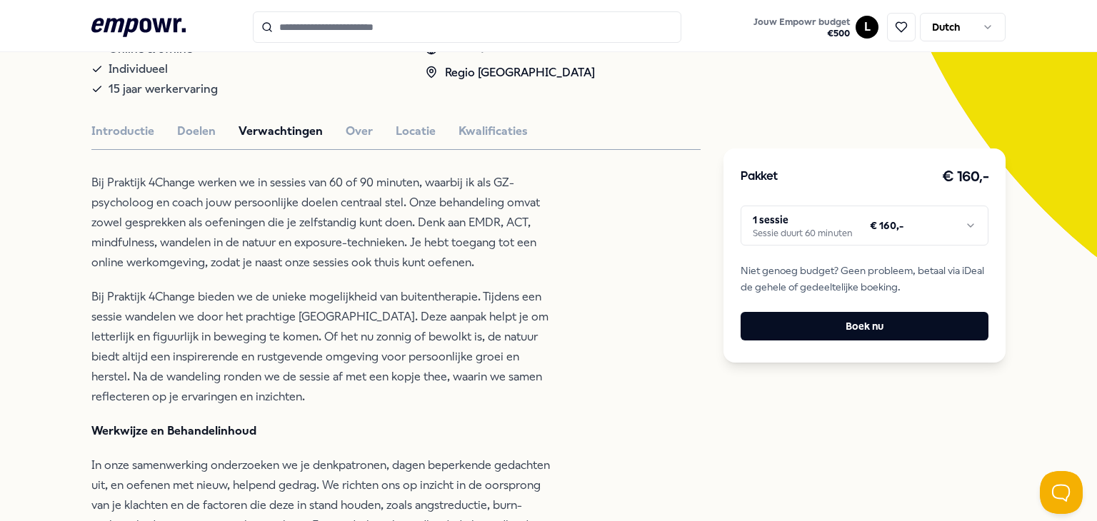
click at [795, 226] on html ".empowr-logo_svg__cls-1{fill:#03032f} Jouw Empowr budget € 500 L Dutch Alle cat…" at bounding box center [548, 260] width 1097 height 521
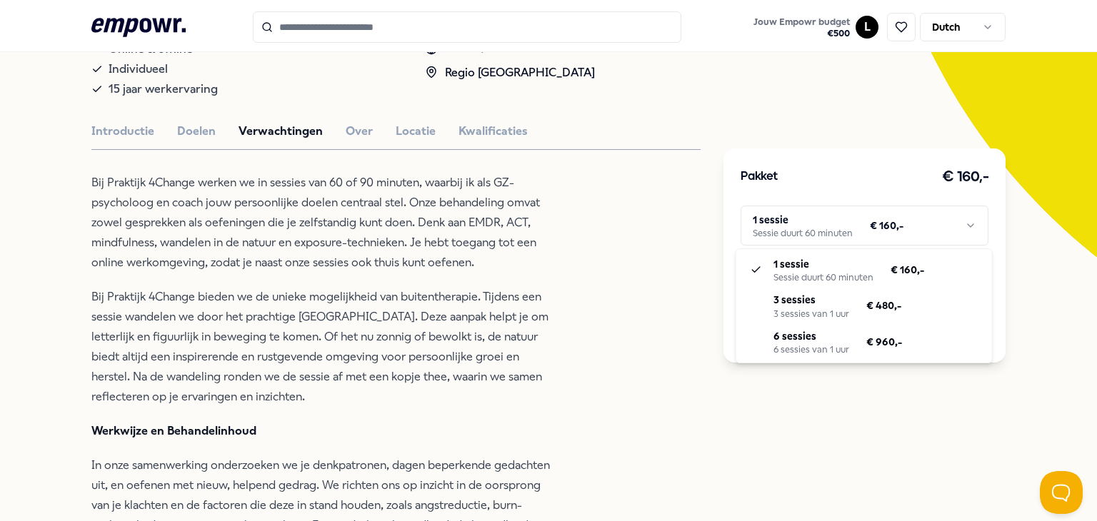
click at [495, 278] on html ".empowr-logo_svg__cls-1{fill:#03032f} Jouw Empowr budget € 500 L Dutch Alle cat…" at bounding box center [548, 260] width 1097 height 521
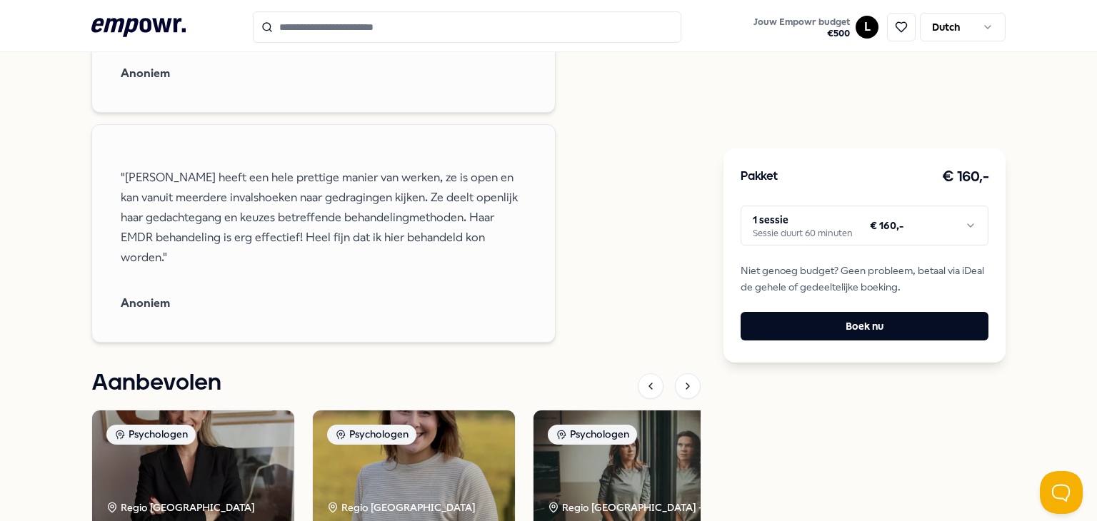
scroll to position [2142, 0]
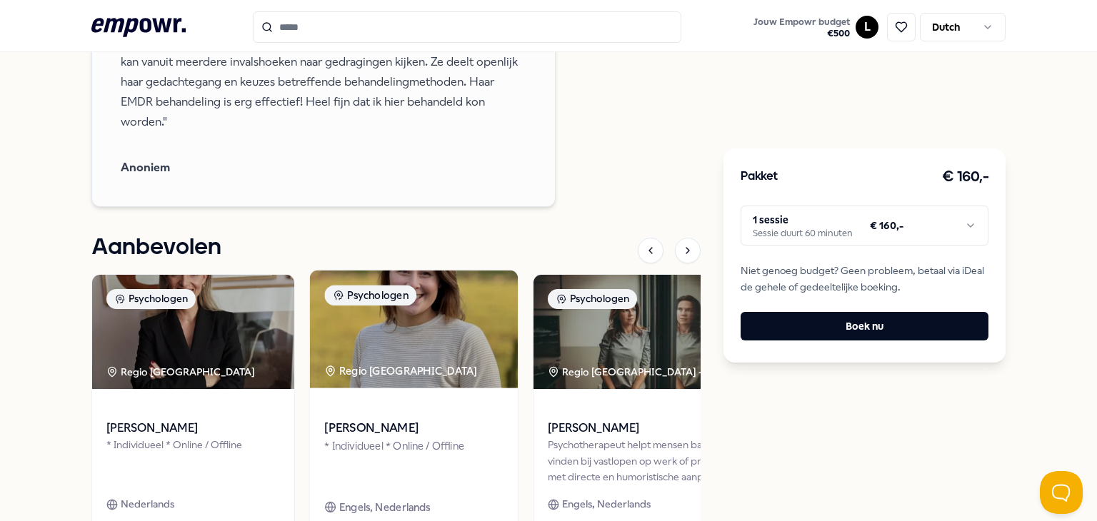
click at [422, 337] on img at bounding box center [414, 329] width 208 height 118
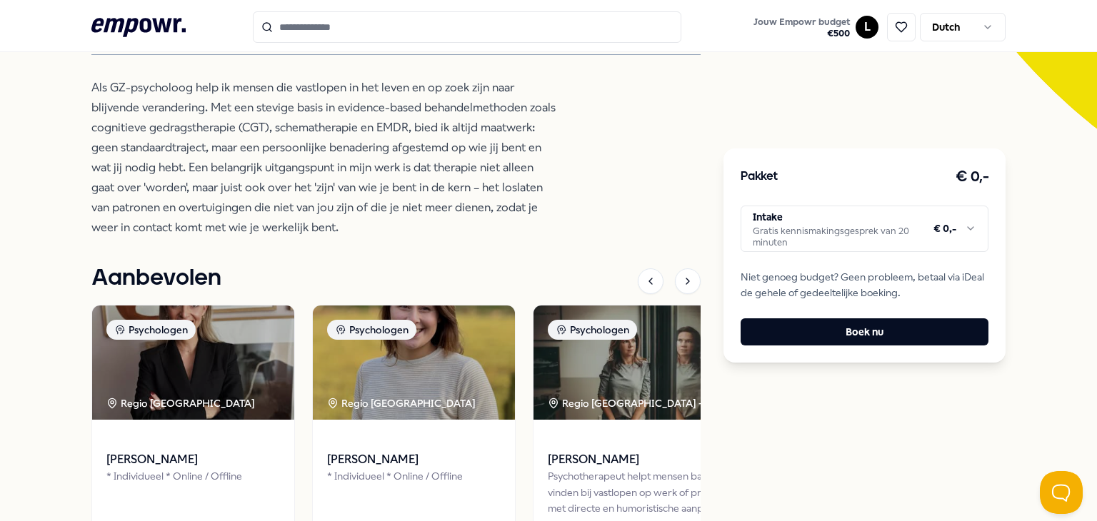
scroll to position [251, 0]
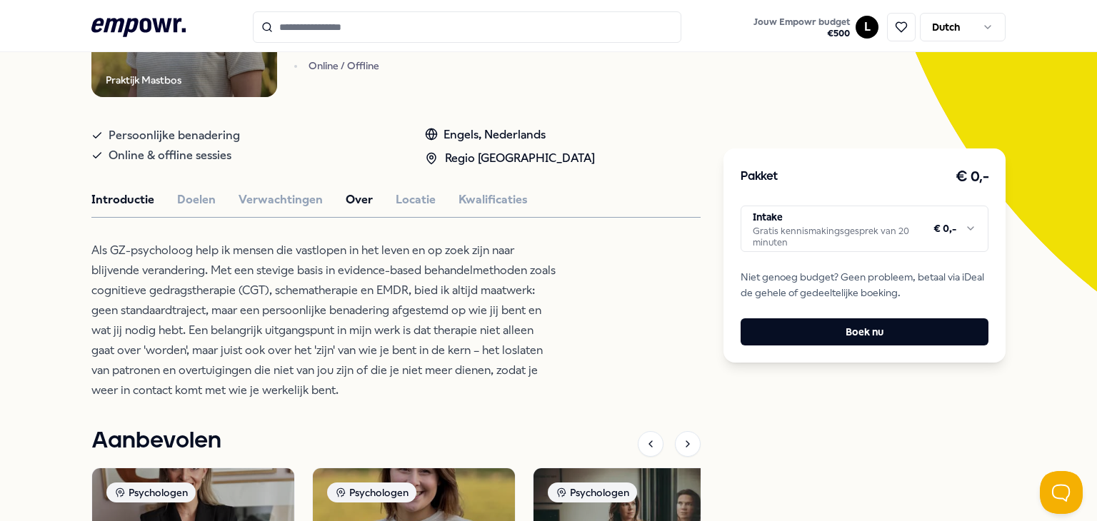
click at [354, 202] on button "Over" at bounding box center [359, 200] width 27 height 19
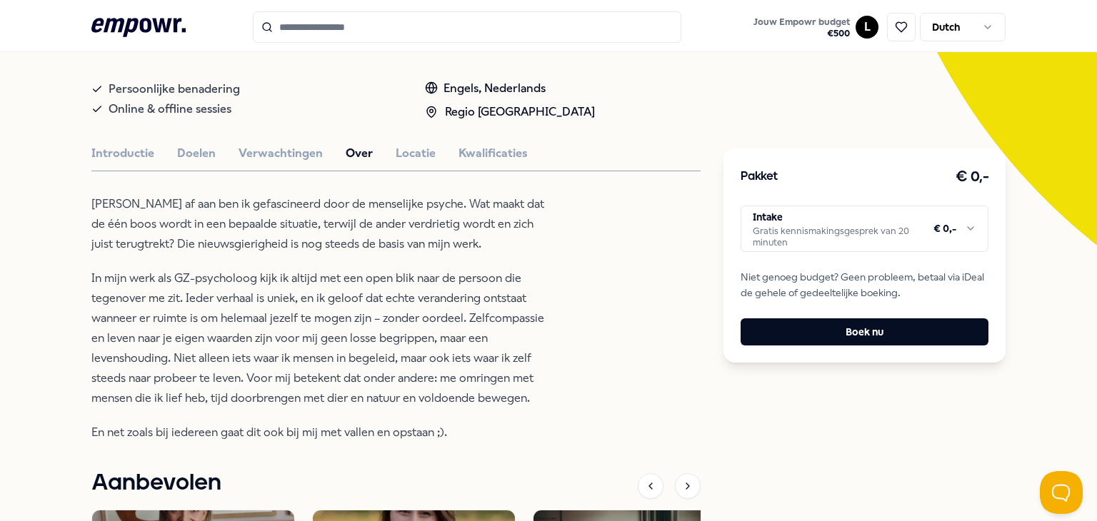
scroll to position [323, 0]
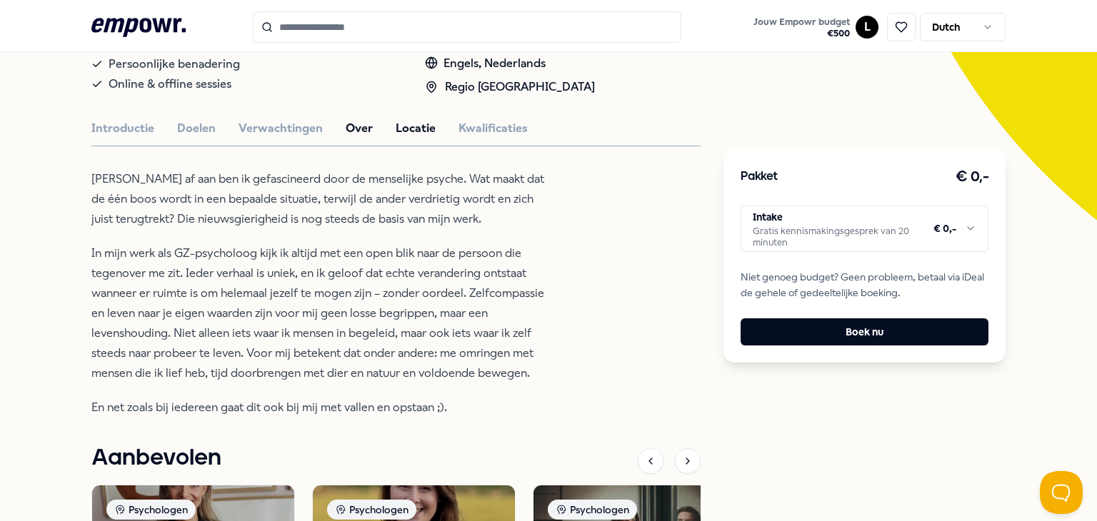
click at [401, 124] on button "Locatie" at bounding box center [416, 128] width 40 height 19
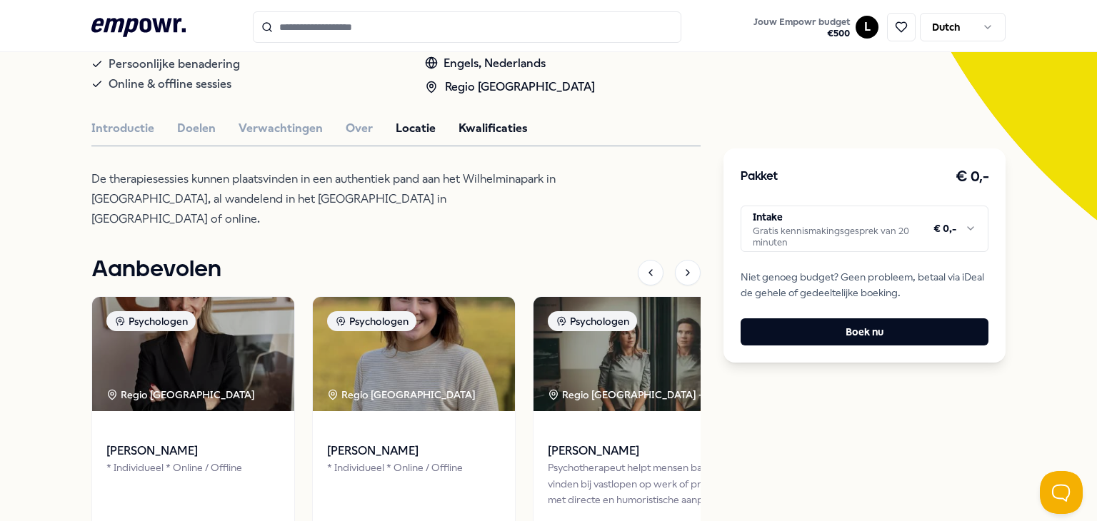
click at [474, 132] on button "Kwalificaties" at bounding box center [492, 128] width 69 height 19
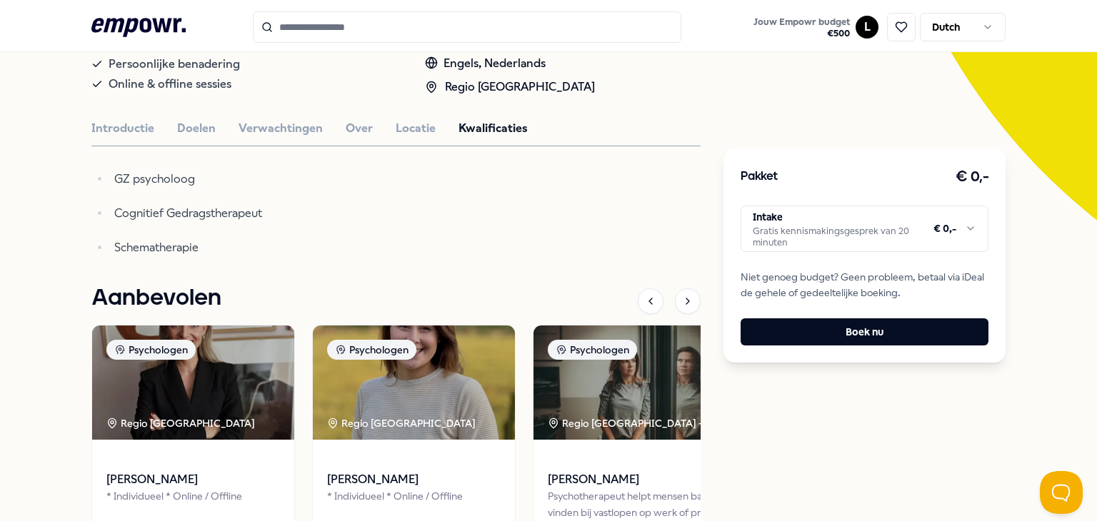
click at [220, 121] on div "Introductie Doelen Verwachtingen Over Locatie Kwalificaties" at bounding box center [395, 128] width 609 height 19
click at [189, 124] on button "Doelen" at bounding box center [196, 128] width 39 height 19
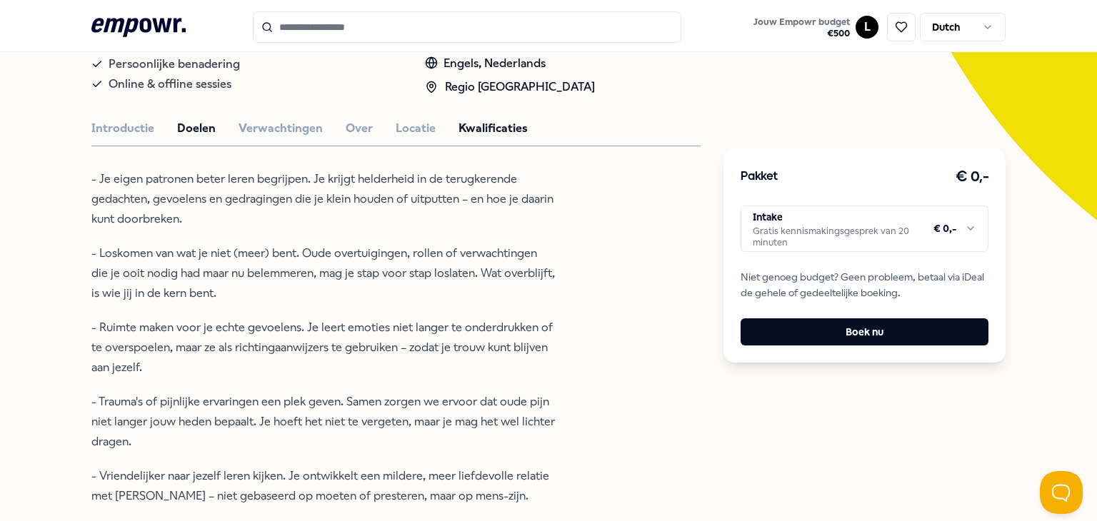
click at [511, 131] on button "Kwalificaties" at bounding box center [492, 128] width 69 height 19
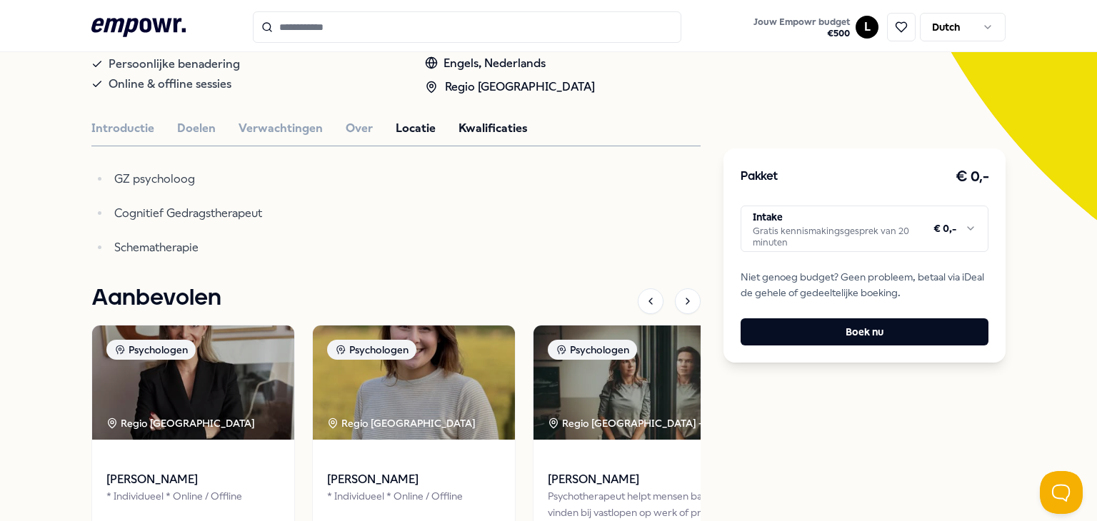
click at [396, 121] on button "Locatie" at bounding box center [416, 128] width 40 height 19
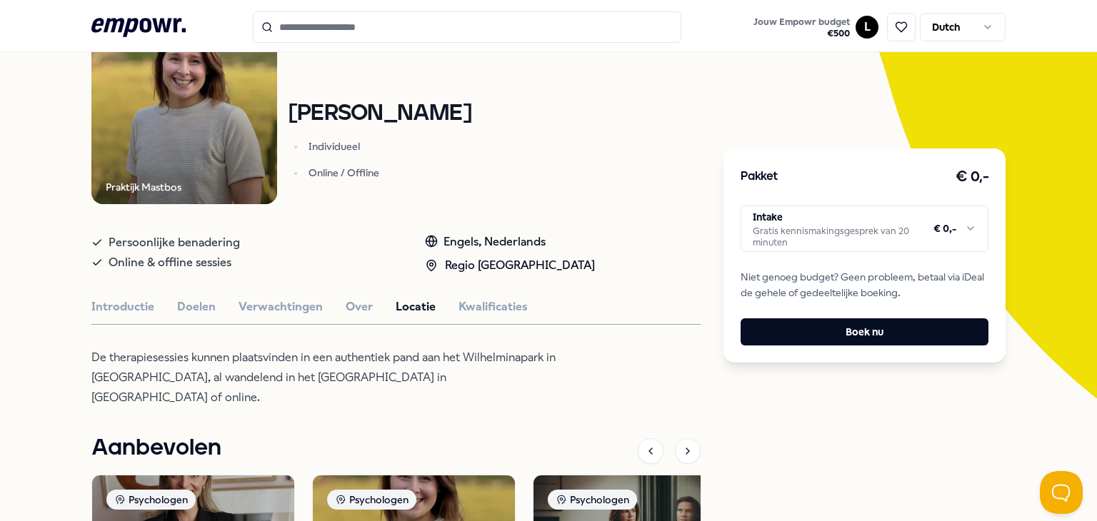
scroll to position [0, 0]
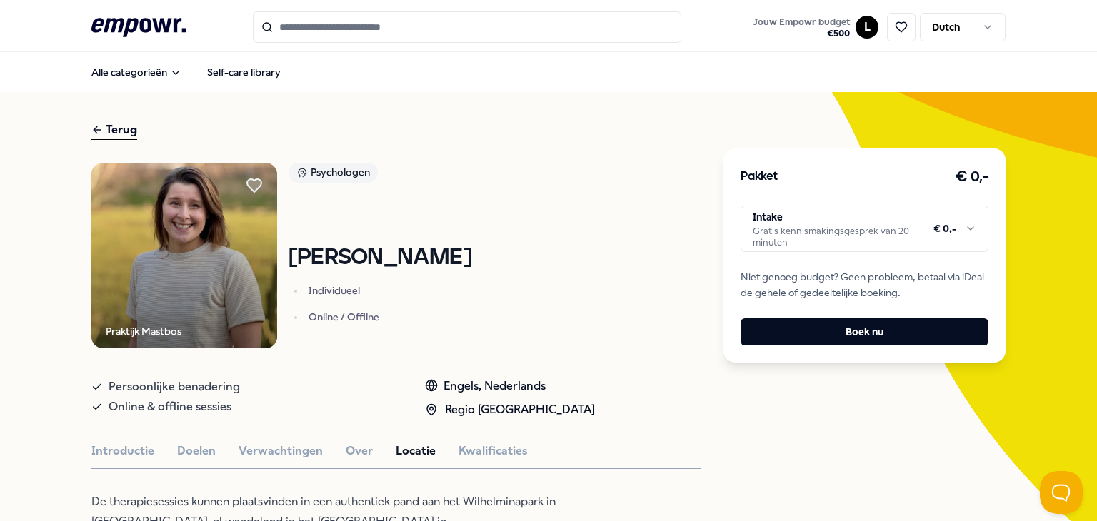
click at [314, 262] on h1 "[PERSON_NAME]" at bounding box center [379, 258] width 183 height 25
drag, startPoint x: 314, startPoint y: 262, endPoint x: 320, endPoint y: 252, distance: 11.5
click at [314, 263] on h1 "[PERSON_NAME]" at bounding box center [379, 258] width 183 height 25
